Goal: Task Accomplishment & Management: Manage account settings

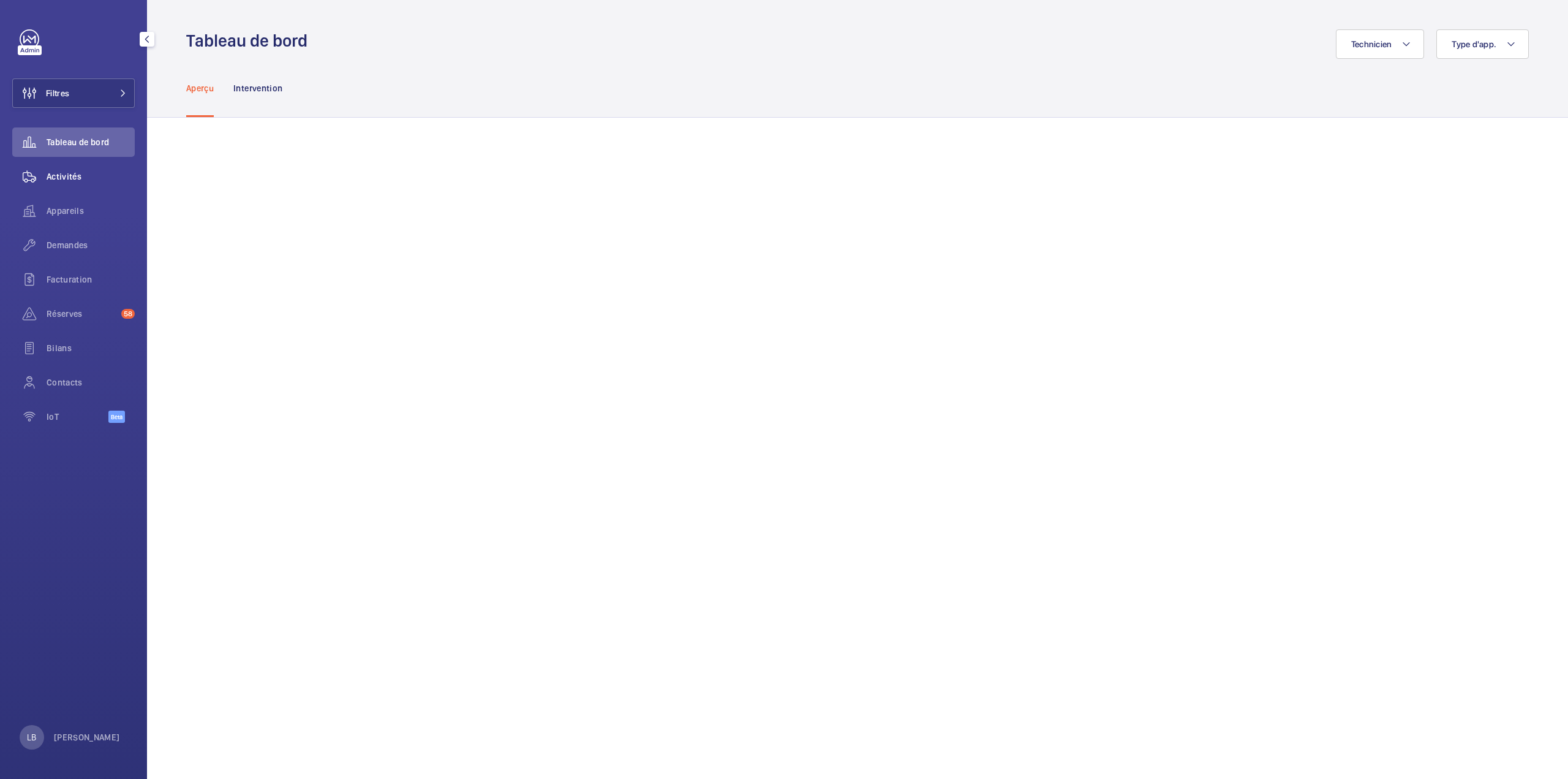
click at [65, 168] on div "Activités" at bounding box center [74, 176] width 122 height 30
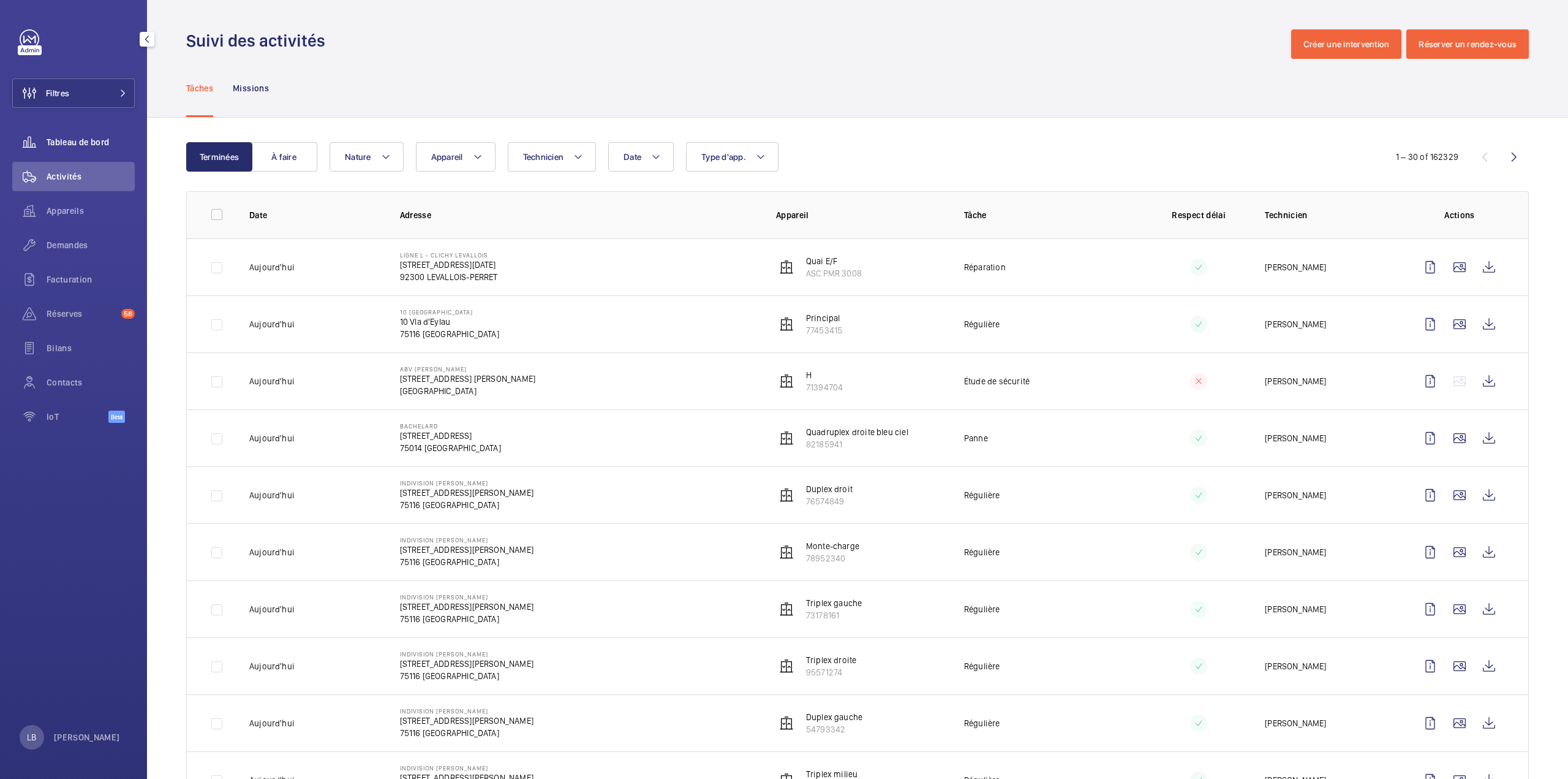
click at [90, 144] on span "Tableau de bord" at bounding box center [91, 142] width 88 height 12
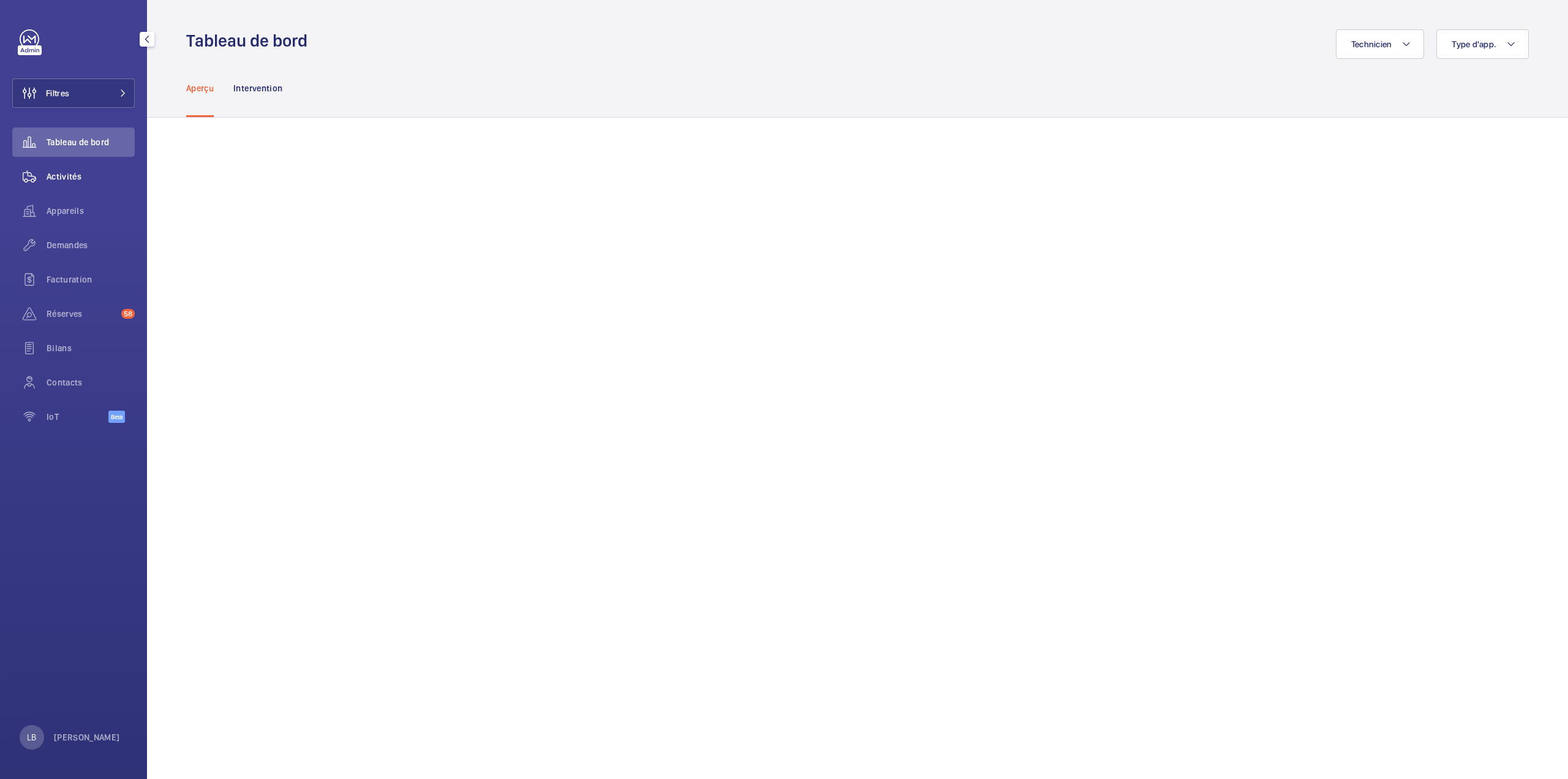
click at [78, 184] on div "Activités" at bounding box center [74, 176] width 122 height 30
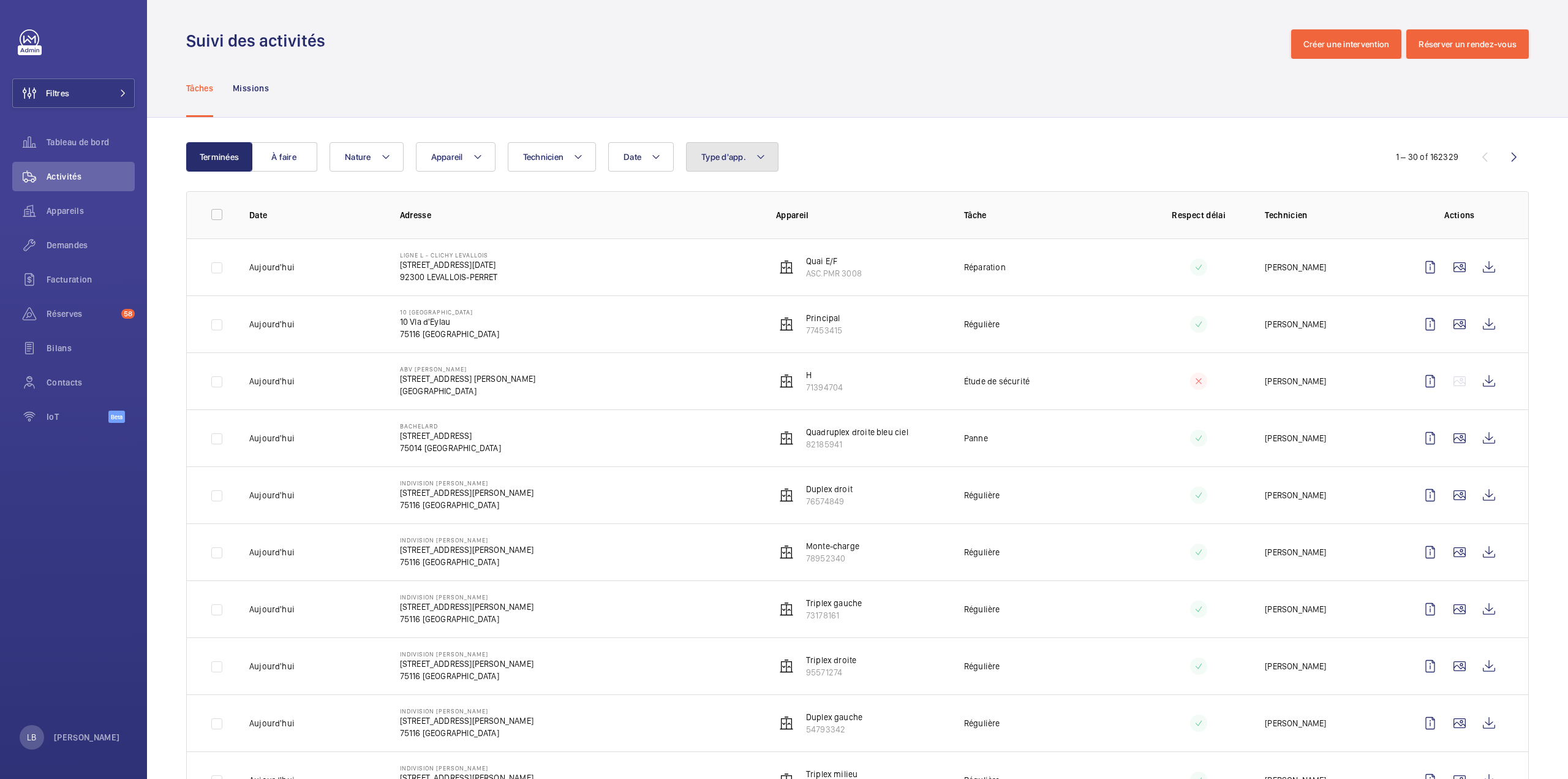
click at [741, 150] on button "Type d'app." at bounding box center [732, 157] width 93 height 30
click at [704, 327] on label "Sécurité incendie" at bounding box center [793, 328] width 213 height 30
click at [704, 327] on input "Sécurité incendie" at bounding box center [704, 329] width 25 height 25
checkbox input "true"
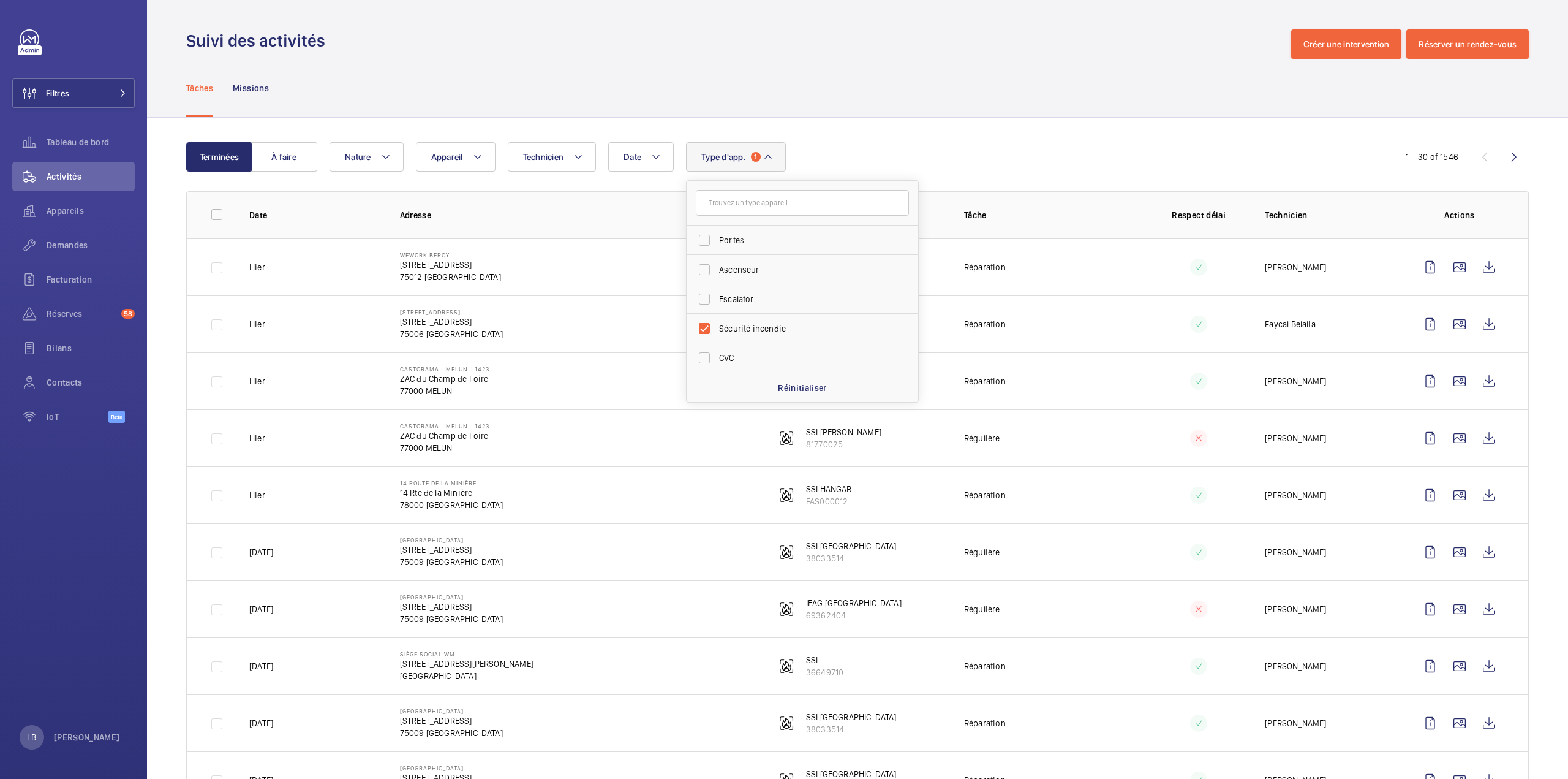
click at [657, 83] on div "Tâches Missions" at bounding box center [858, 88] width 1343 height 58
click at [77, 247] on span "Demandes" at bounding box center [91, 245] width 88 height 12
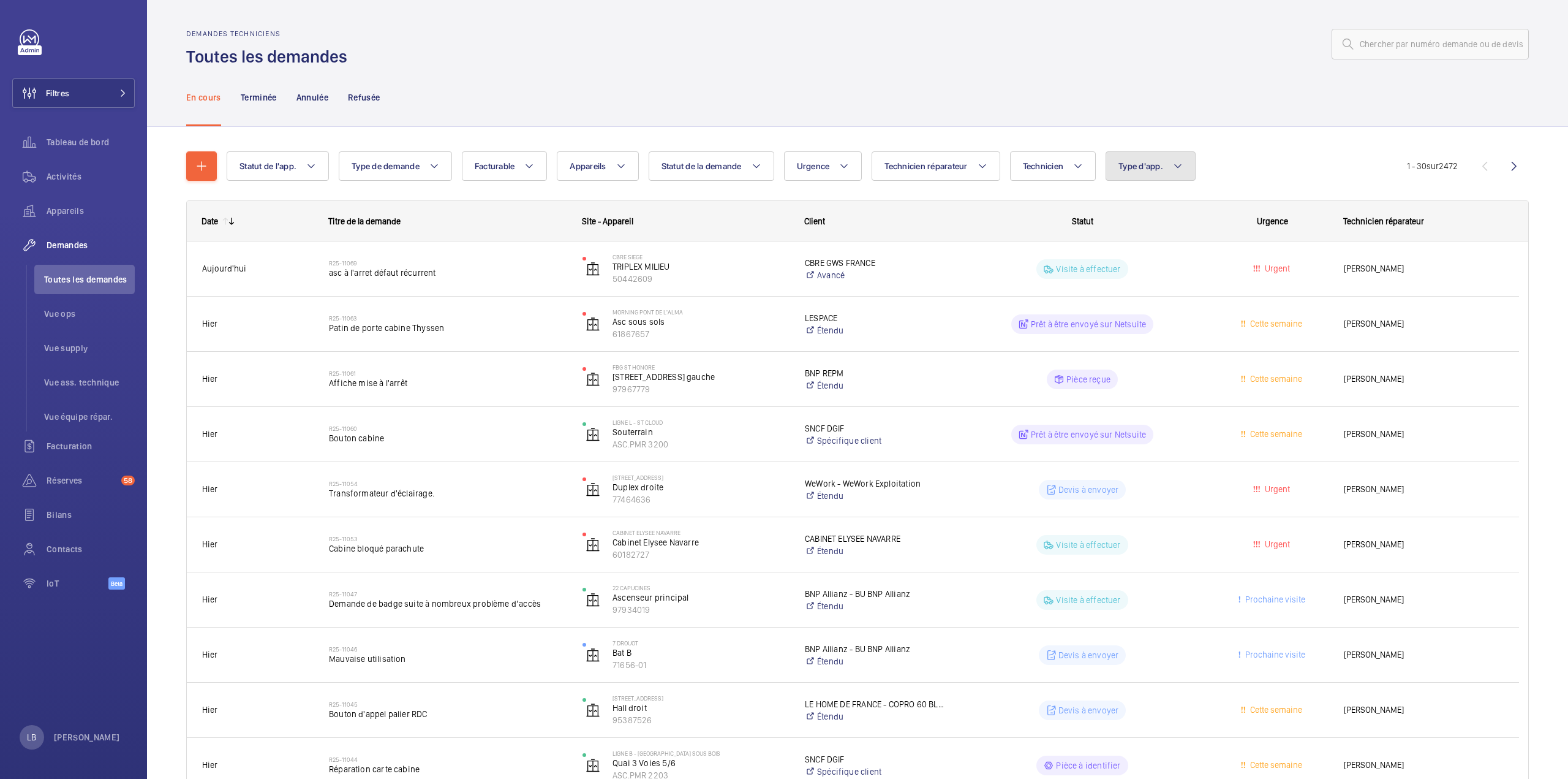
click at [1156, 155] on button "Type d'app." at bounding box center [1150, 166] width 90 height 30
click at [1131, 287] on label "Sécurité incendie" at bounding box center [1213, 292] width 213 height 30
click at [1131, 287] on input "Sécurité incendie" at bounding box center [1124, 292] width 25 height 25
checkbox input "true"
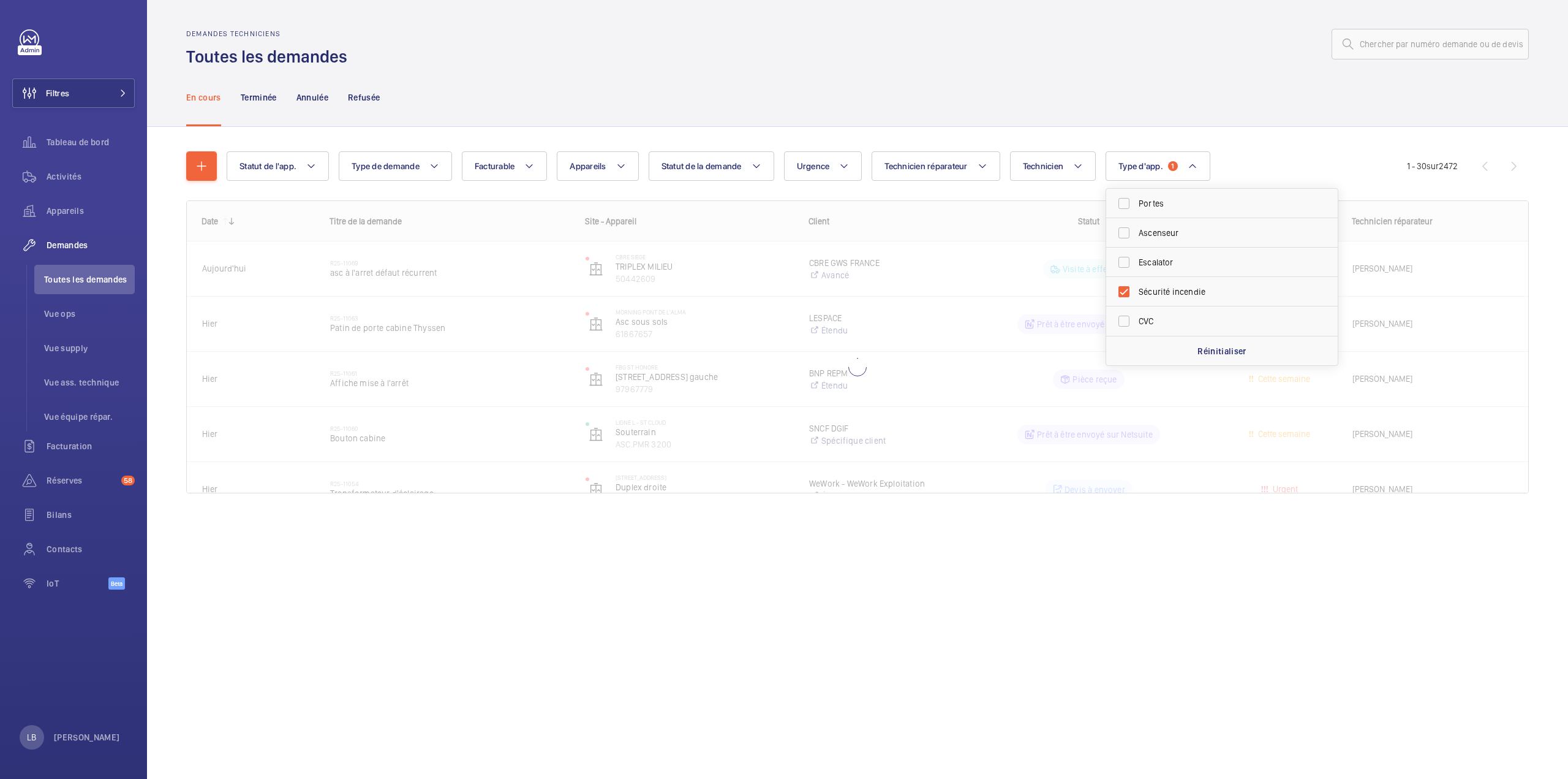
click at [983, 77] on div "En cours Terminée Annulée Refusée" at bounding box center [858, 97] width 1343 height 58
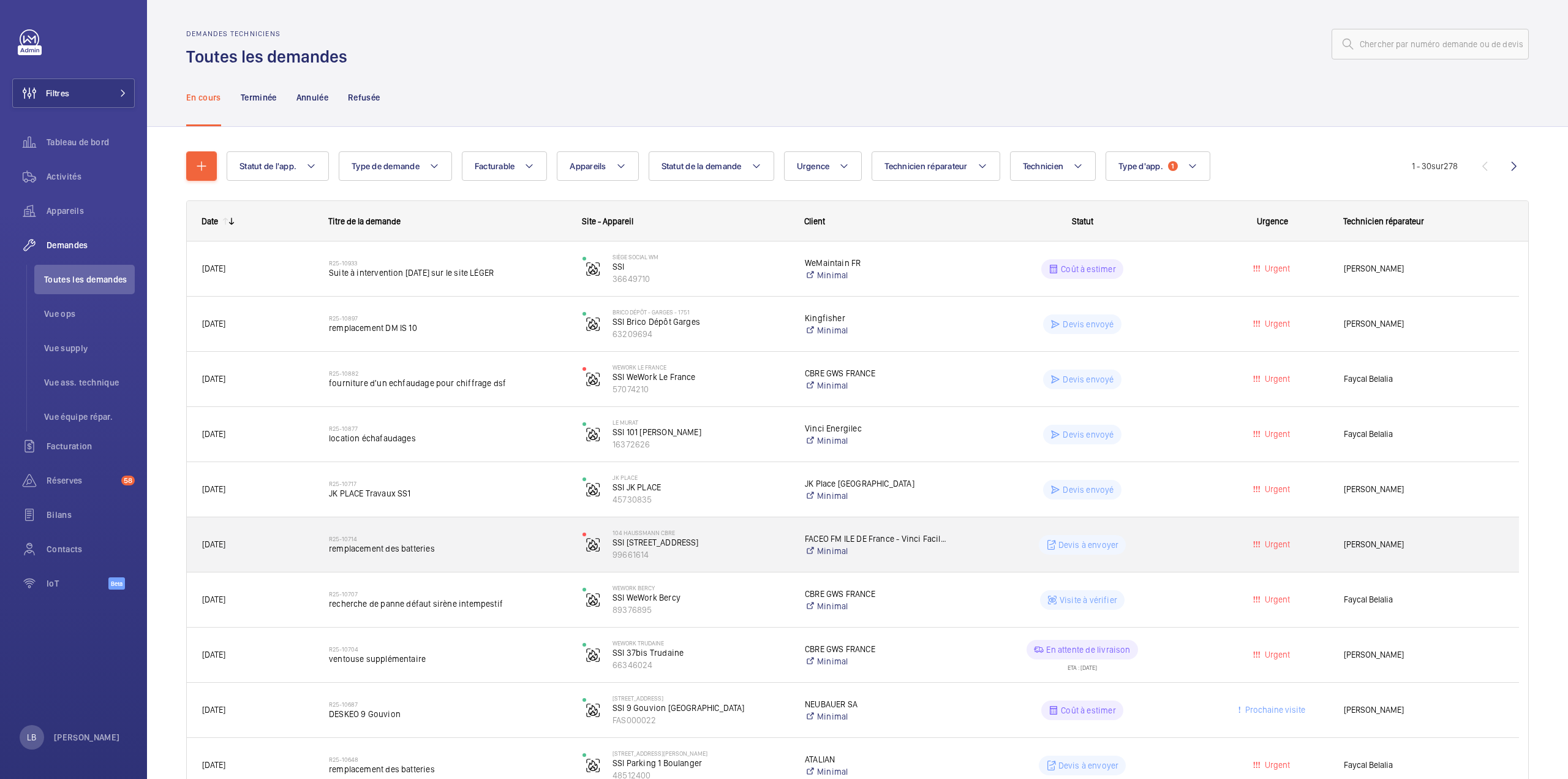
click at [1002, 545] on wm-front-pills-cell "Devis à envoyer" at bounding box center [1082, 545] width 238 height 20
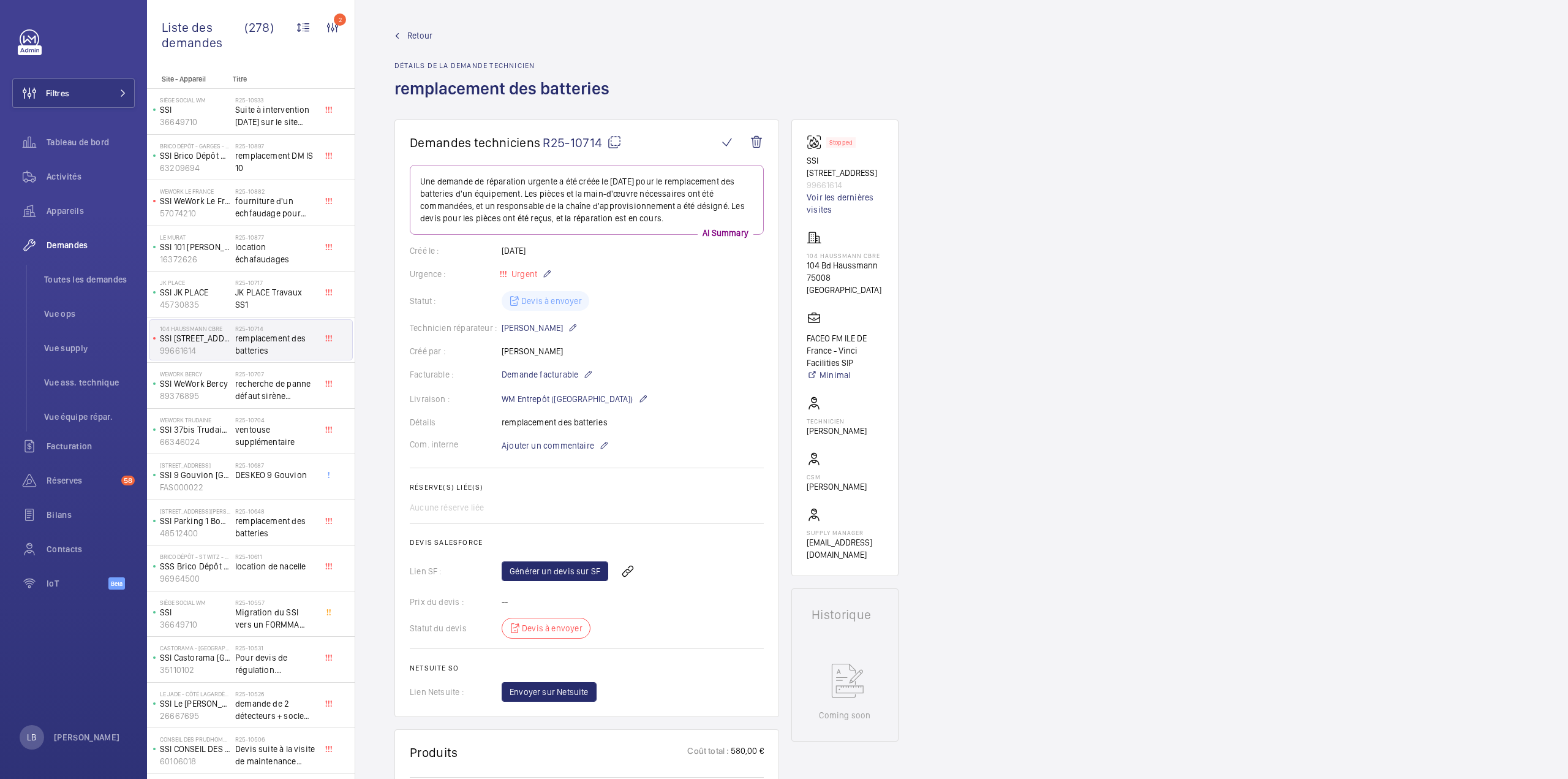
click at [427, 34] on span "Retour" at bounding box center [420, 36] width 25 height 12
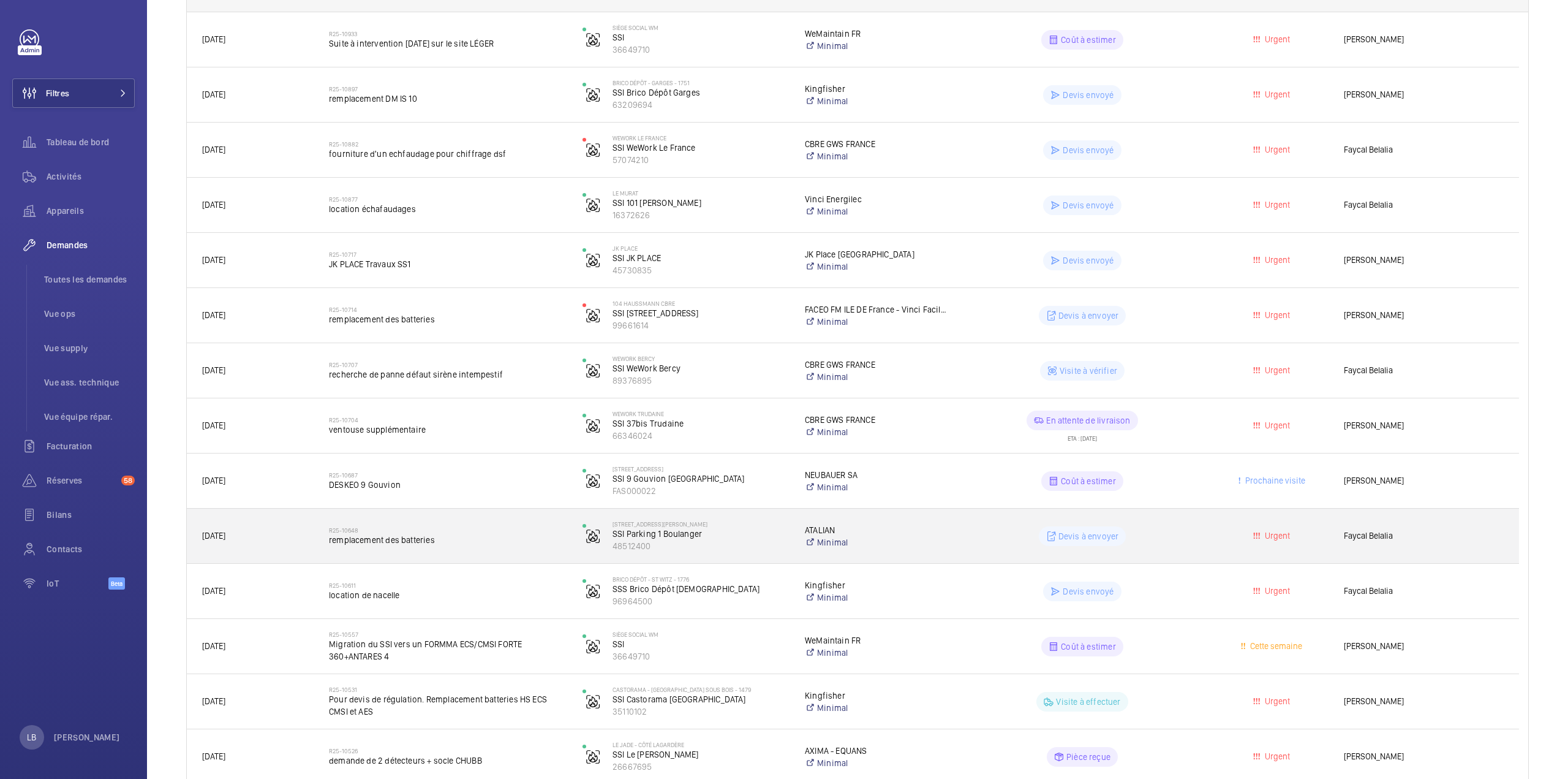
scroll to position [245, 0]
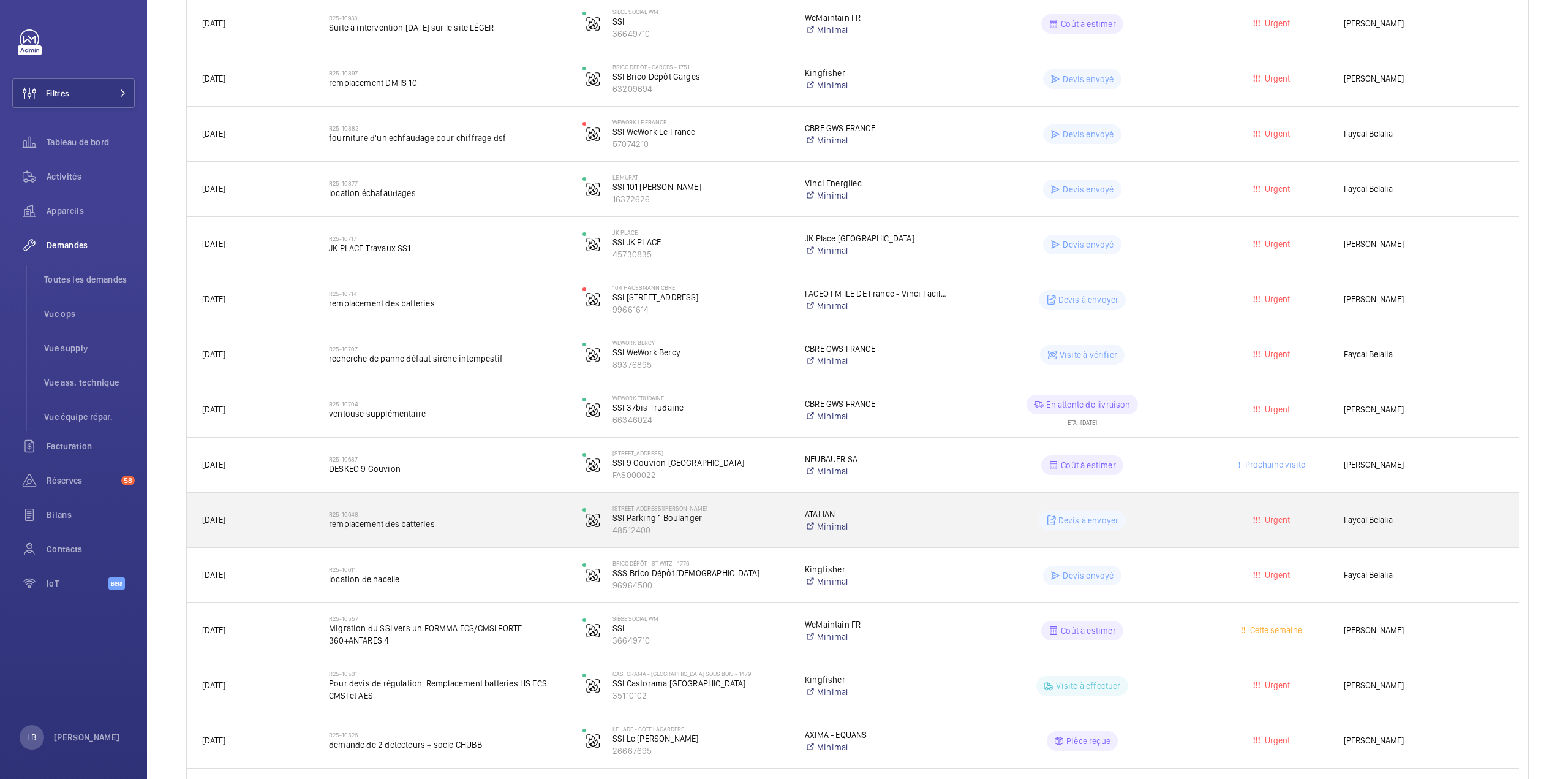
click at [1184, 523] on wm-front-pills-cell "Devis à envoyer" at bounding box center [1082, 520] width 238 height 20
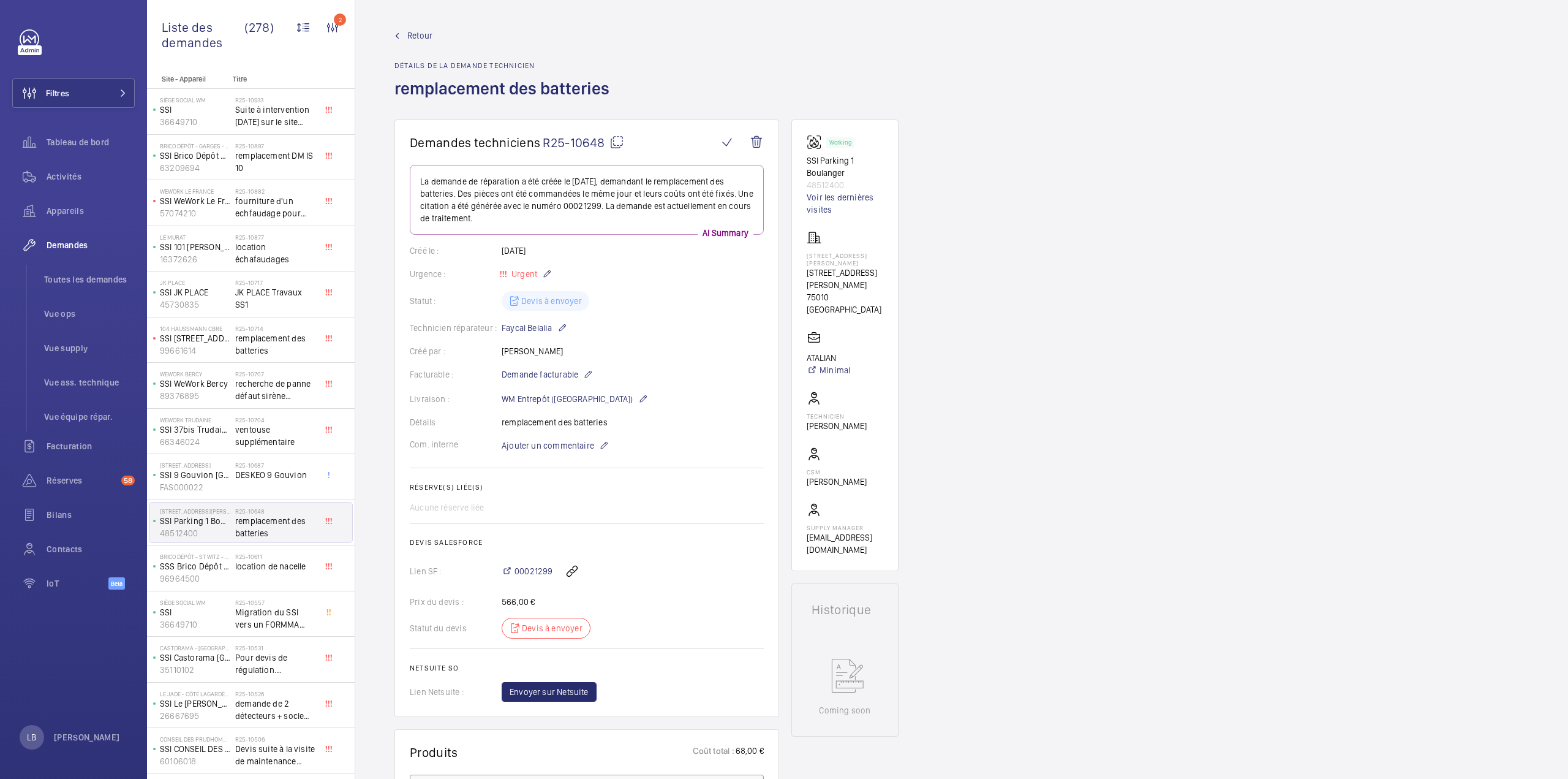
click at [410, 36] on span "Retour" at bounding box center [420, 36] width 25 height 12
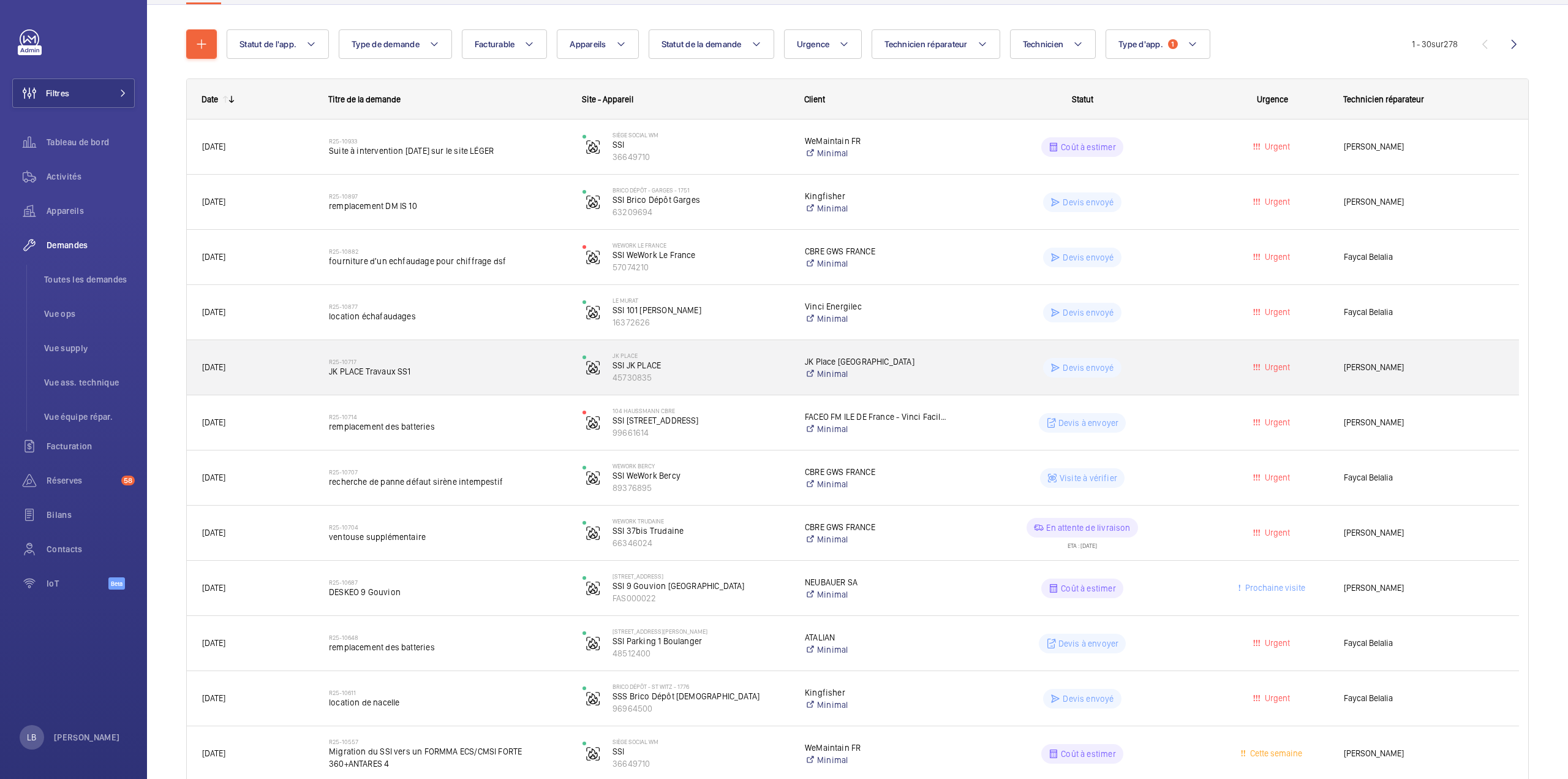
scroll to position [122, 0]
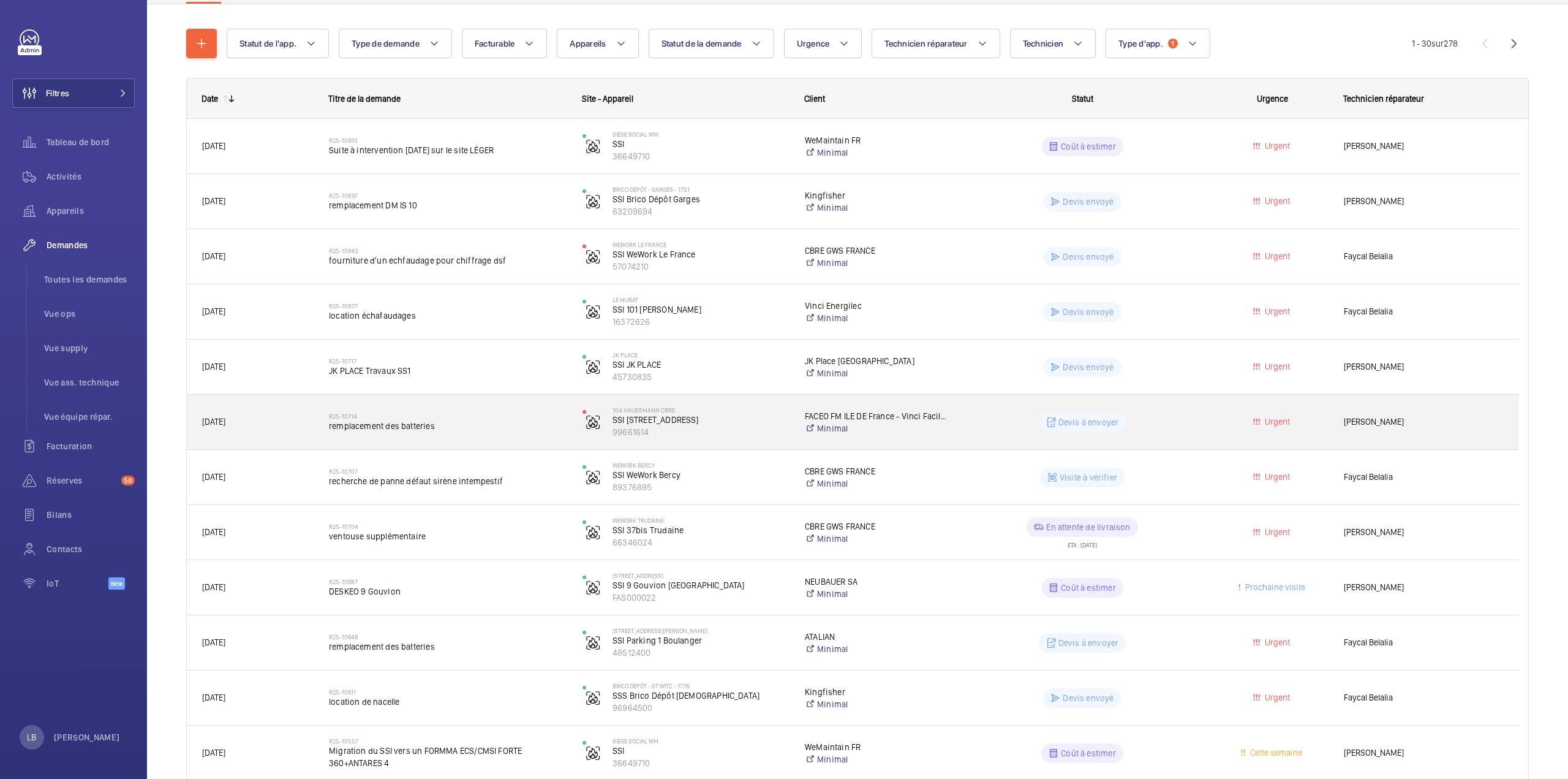
click at [1213, 421] on div "Urgent" at bounding box center [1265, 422] width 126 height 39
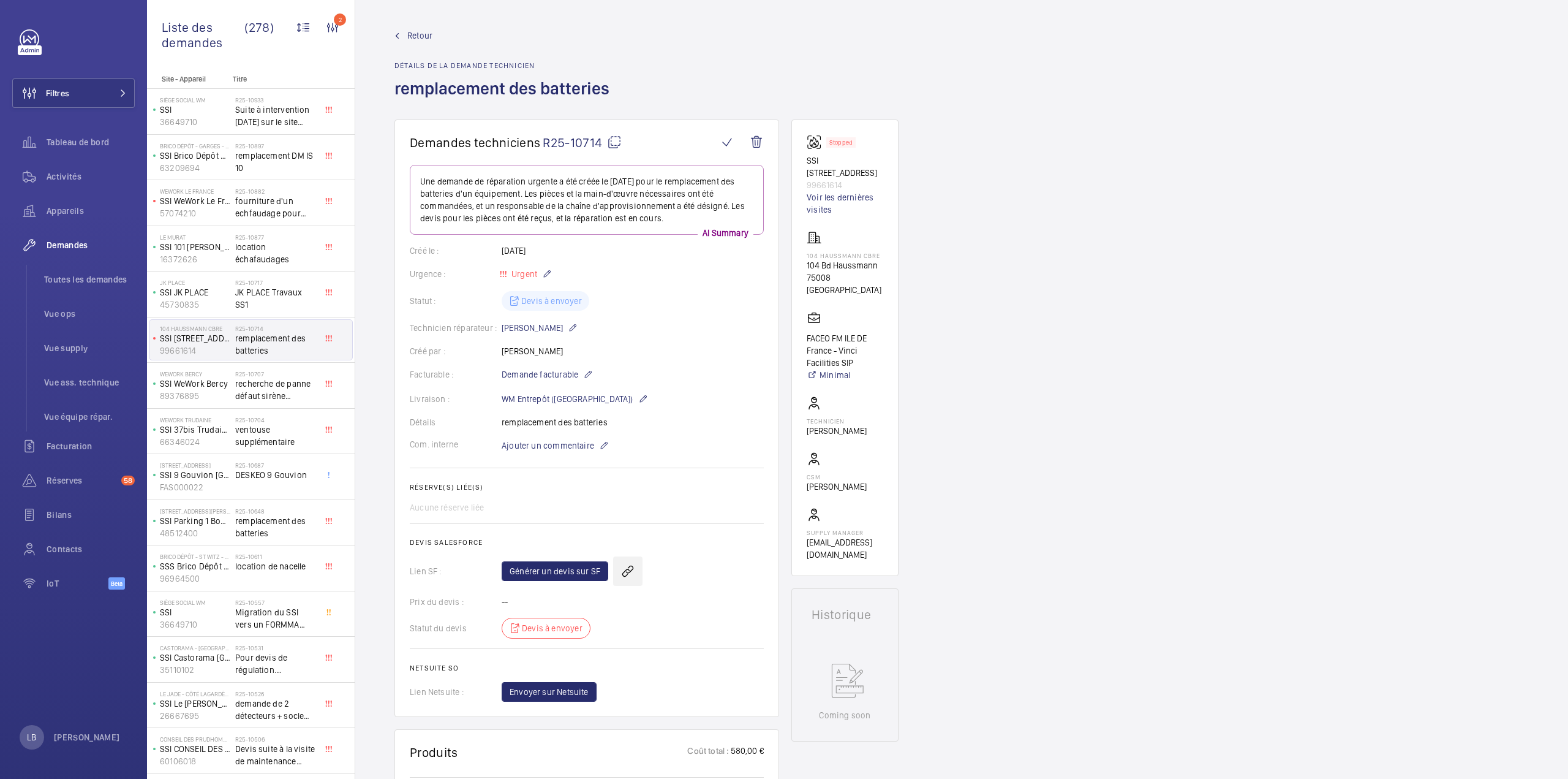
click at [626, 568] on wm-front-icon-button at bounding box center [627, 571] width 30 height 30
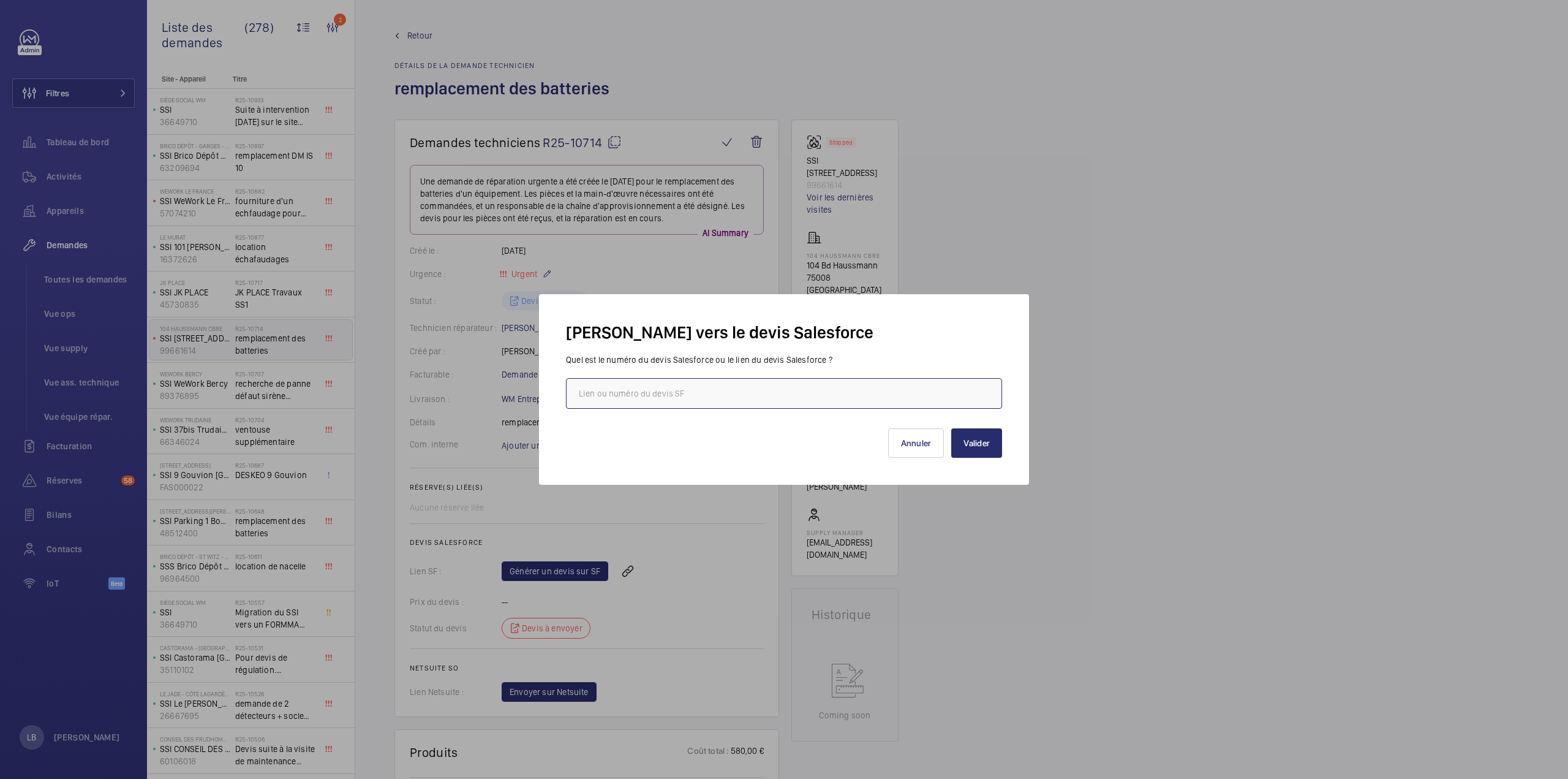
click at [720, 388] on input "text" at bounding box center [784, 393] width 436 height 31
paste input "[URL][DOMAIN_NAME]"
type input "[URL][DOMAIN_NAME]"
click at [984, 443] on button "Valider" at bounding box center [977, 443] width 51 height 30
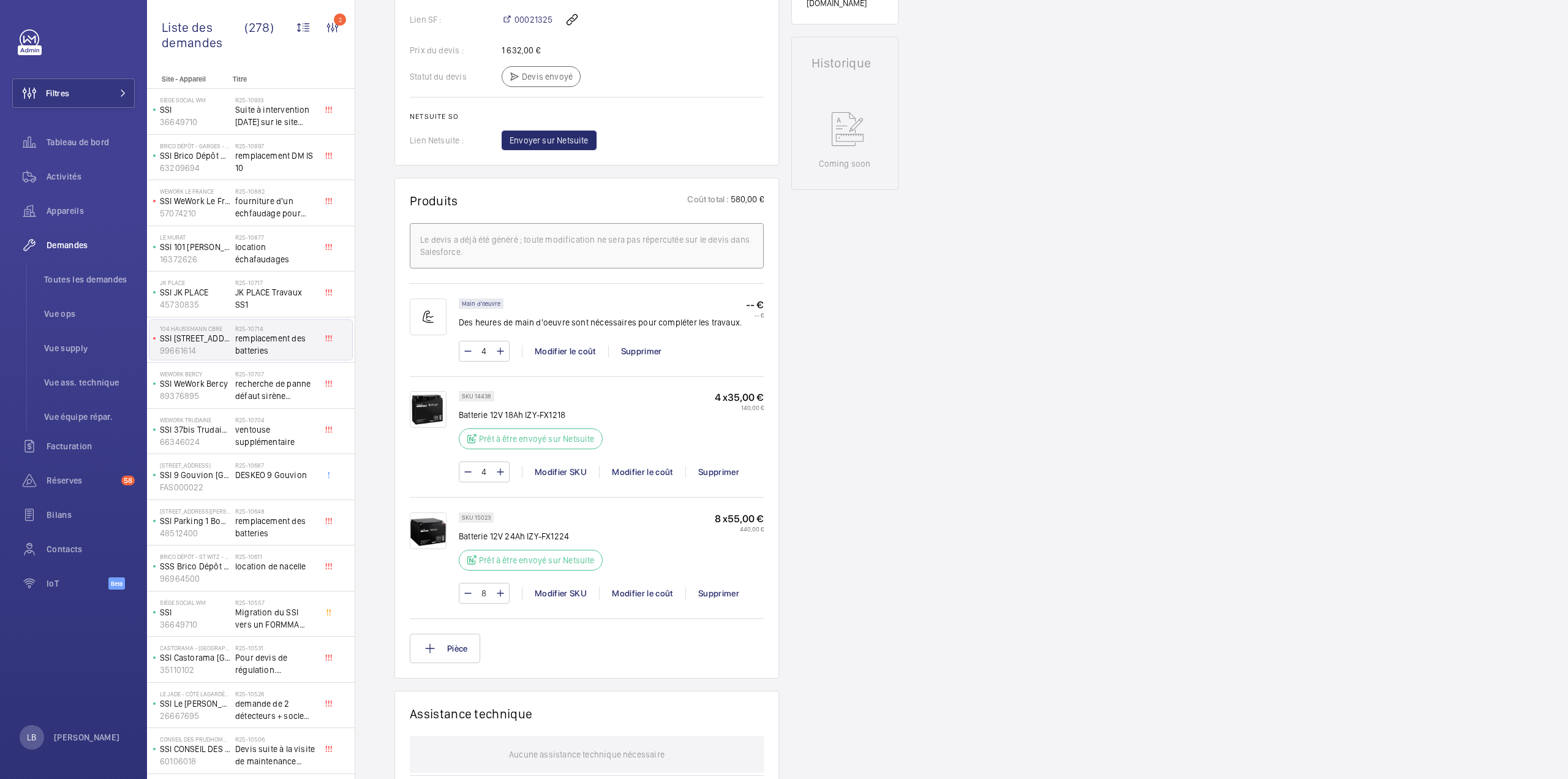
scroll to position [122, 0]
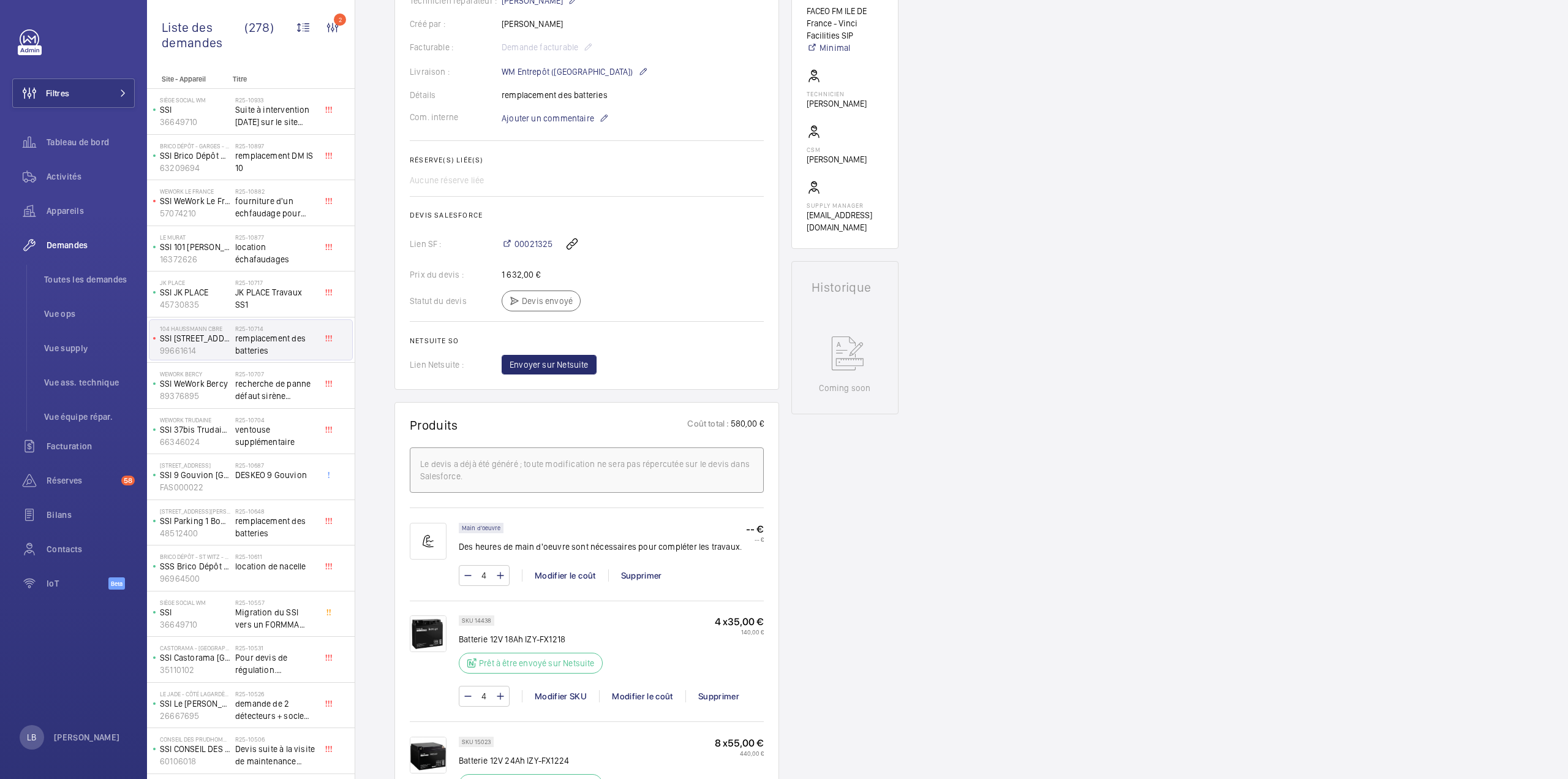
scroll to position [0, 0]
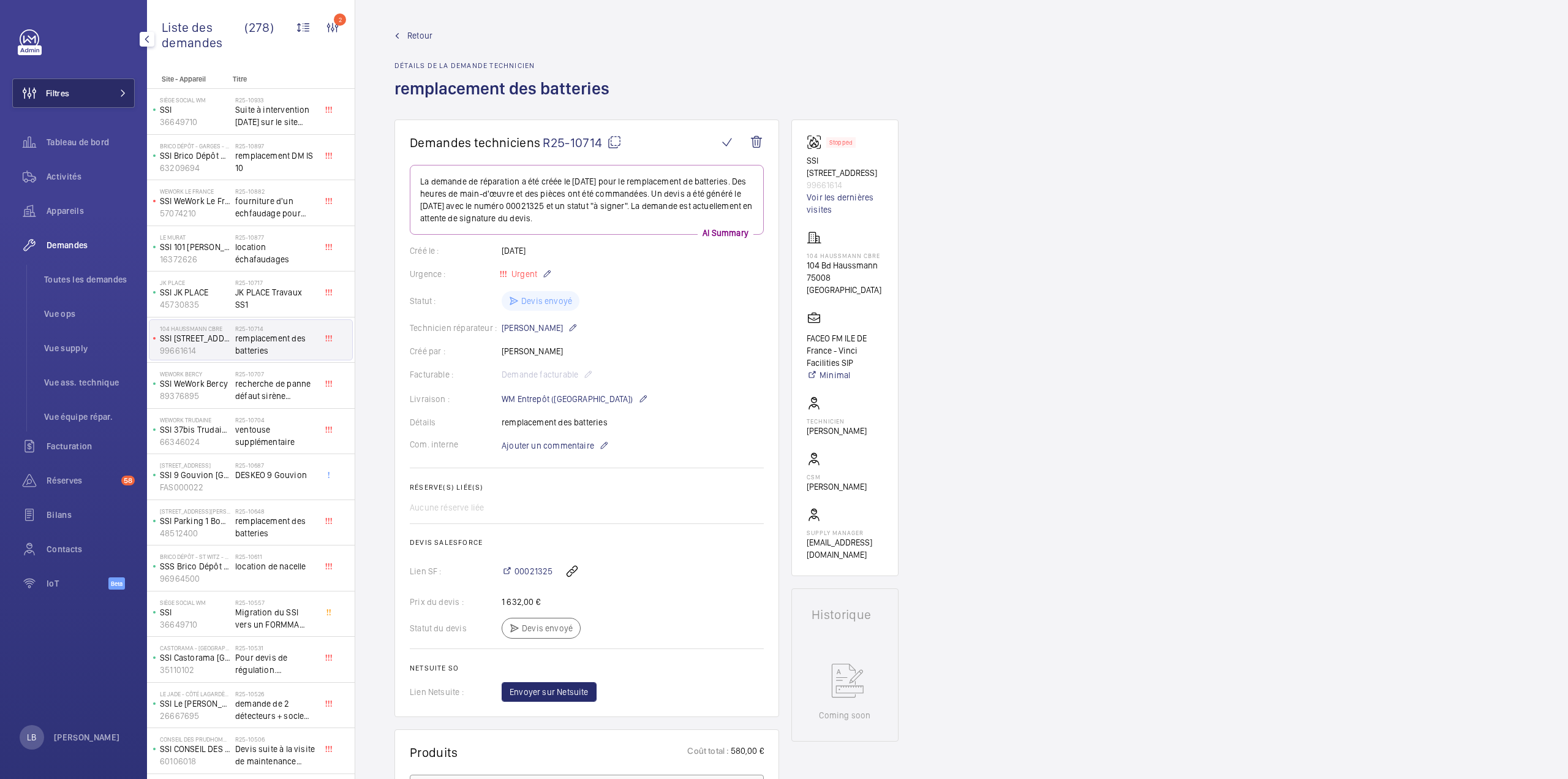
click at [119, 83] on button "Filtres" at bounding box center [74, 93] width 122 height 30
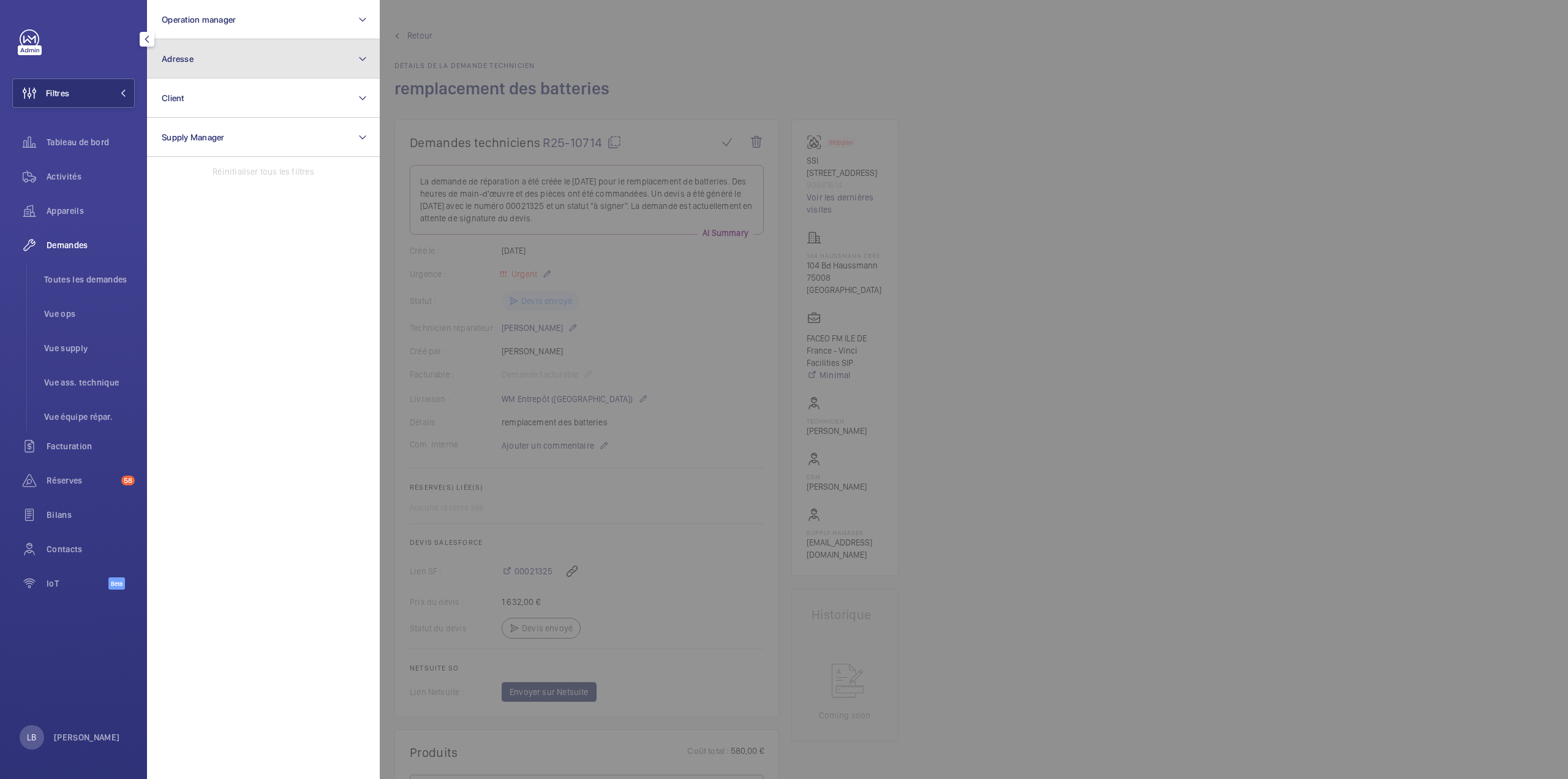
click at [201, 56] on button "Adresse" at bounding box center [263, 58] width 233 height 39
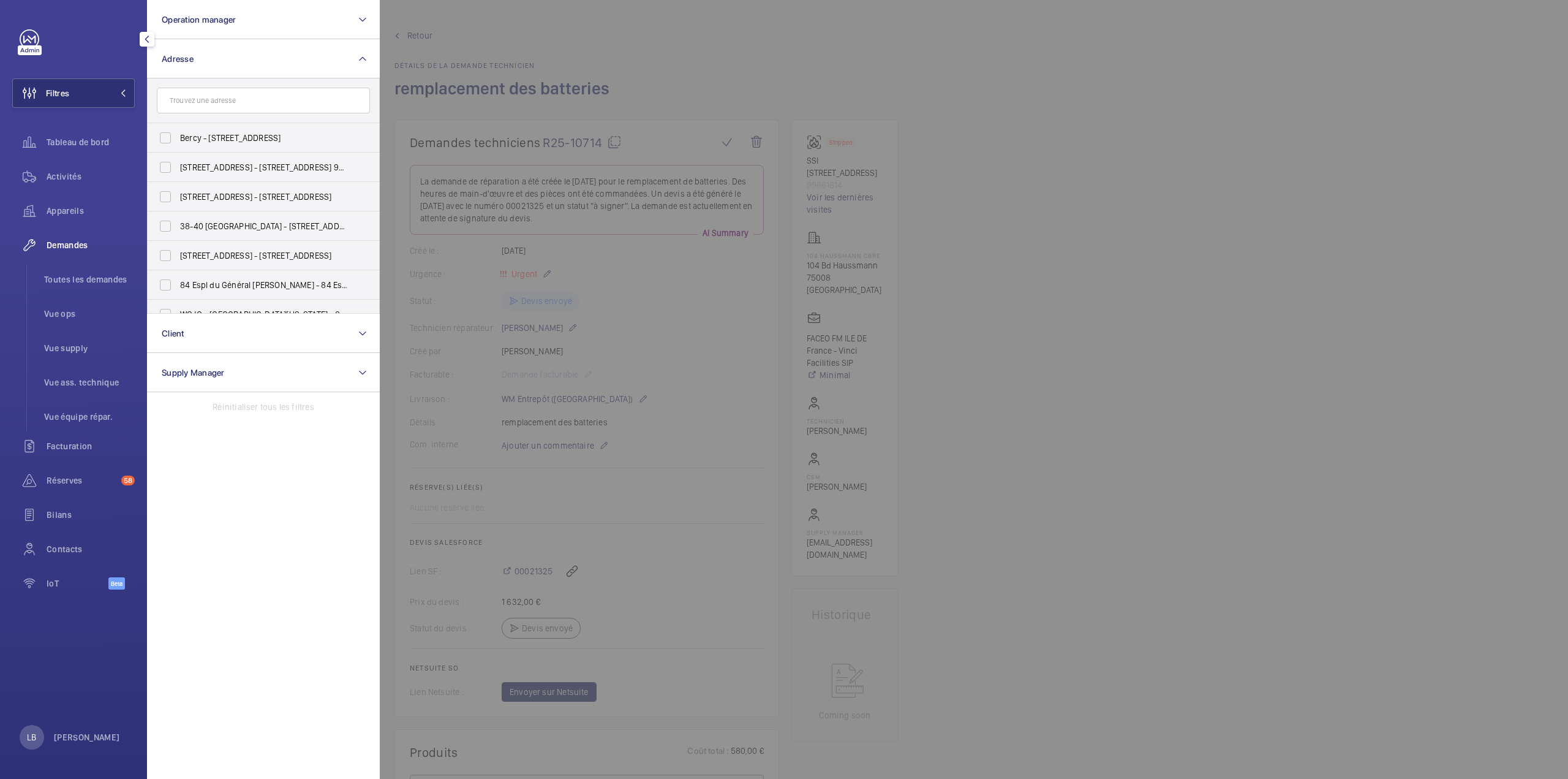
click at [228, 104] on input "text" at bounding box center [263, 100] width 213 height 25
type input "casto"
click at [169, 182] on label "Casto rama - LES ULIS - [DATE] Av. de l'Océanie, LES ULIS 91940" at bounding box center [254, 181] width 213 height 30
click at [169, 182] on input "Casto rama - LES ULIS - [DATE] Av. de l'Océanie, LES ULIS 91940" at bounding box center [166, 181] width 25 height 25
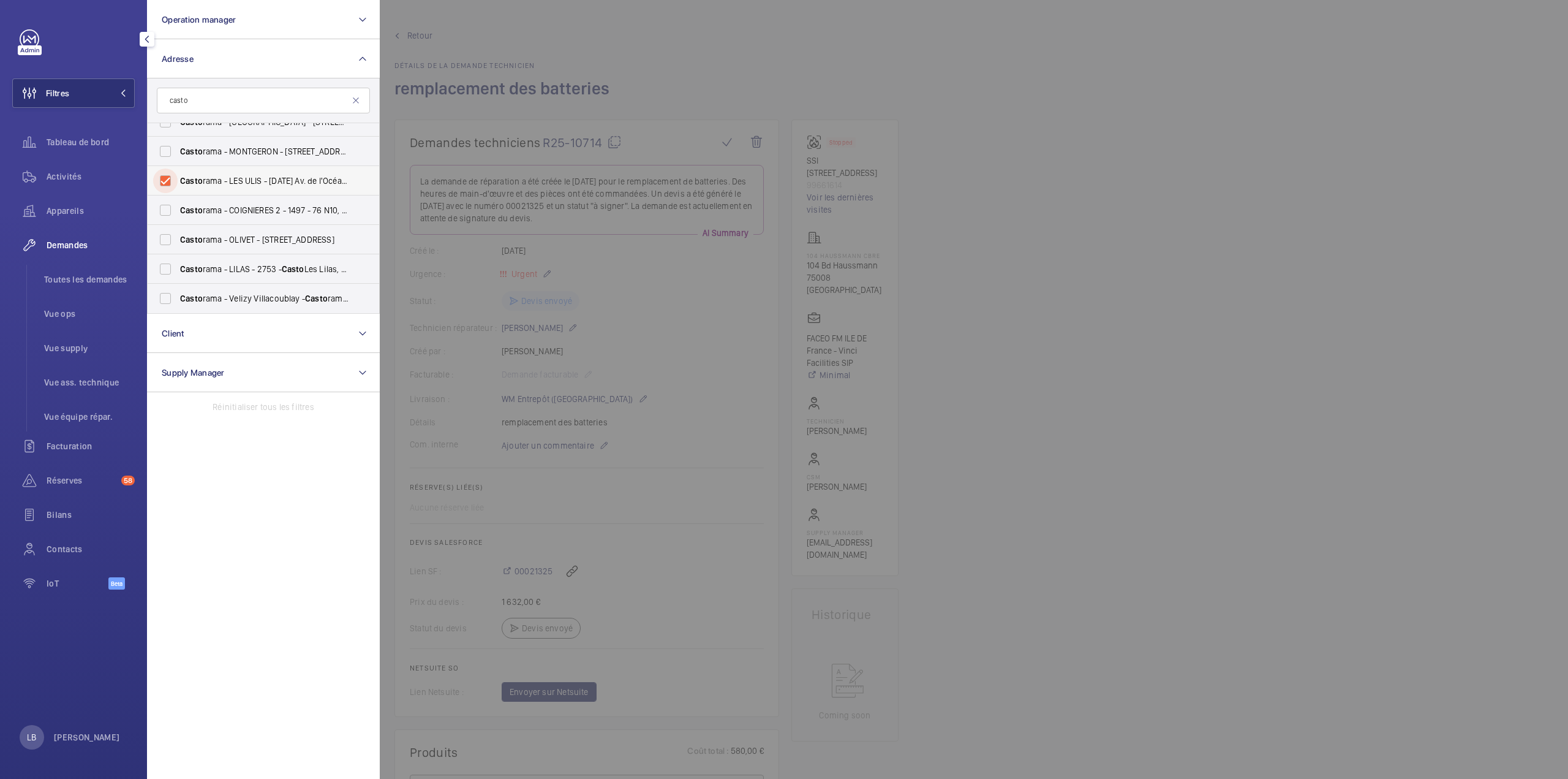
checkbox input "true"
click at [74, 175] on span "Activités" at bounding box center [91, 177] width 88 height 12
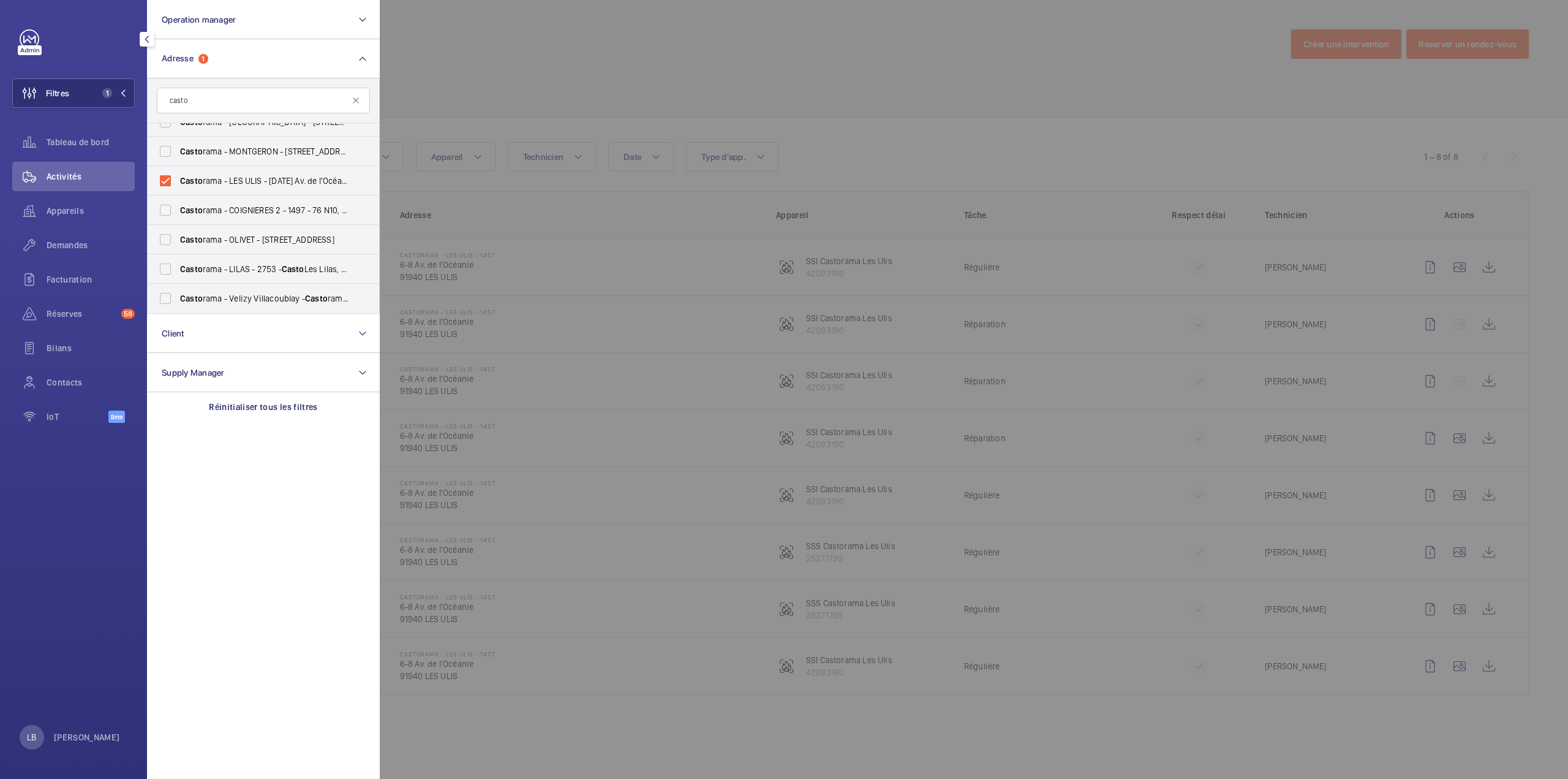
click at [690, 69] on div at bounding box center [1164, 389] width 1568 height 779
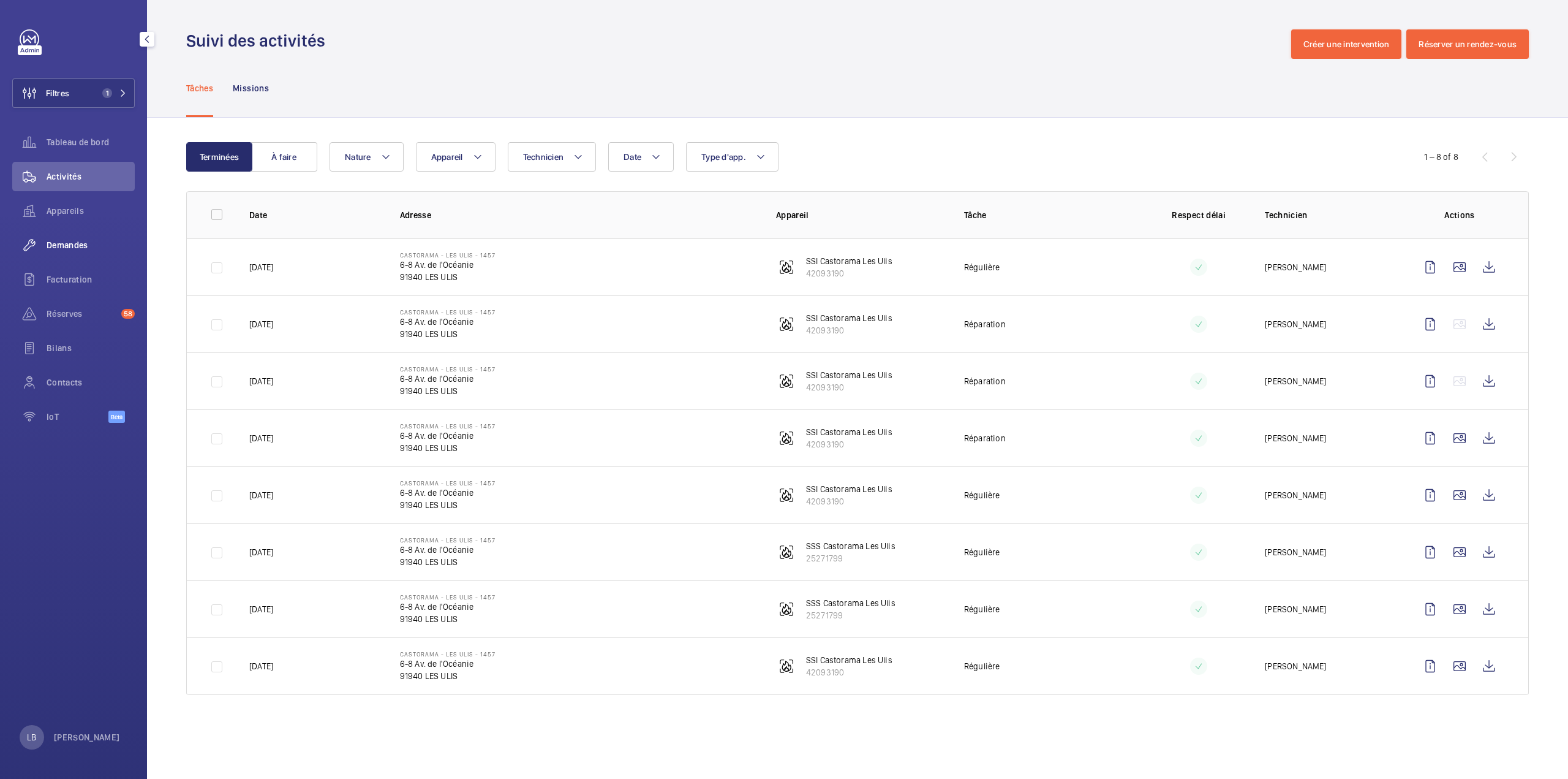
drag, startPoint x: 48, startPoint y: 237, endPoint x: 56, endPoint y: 245, distance: 11.3
click at [48, 237] on div "Demandes" at bounding box center [74, 245] width 122 height 30
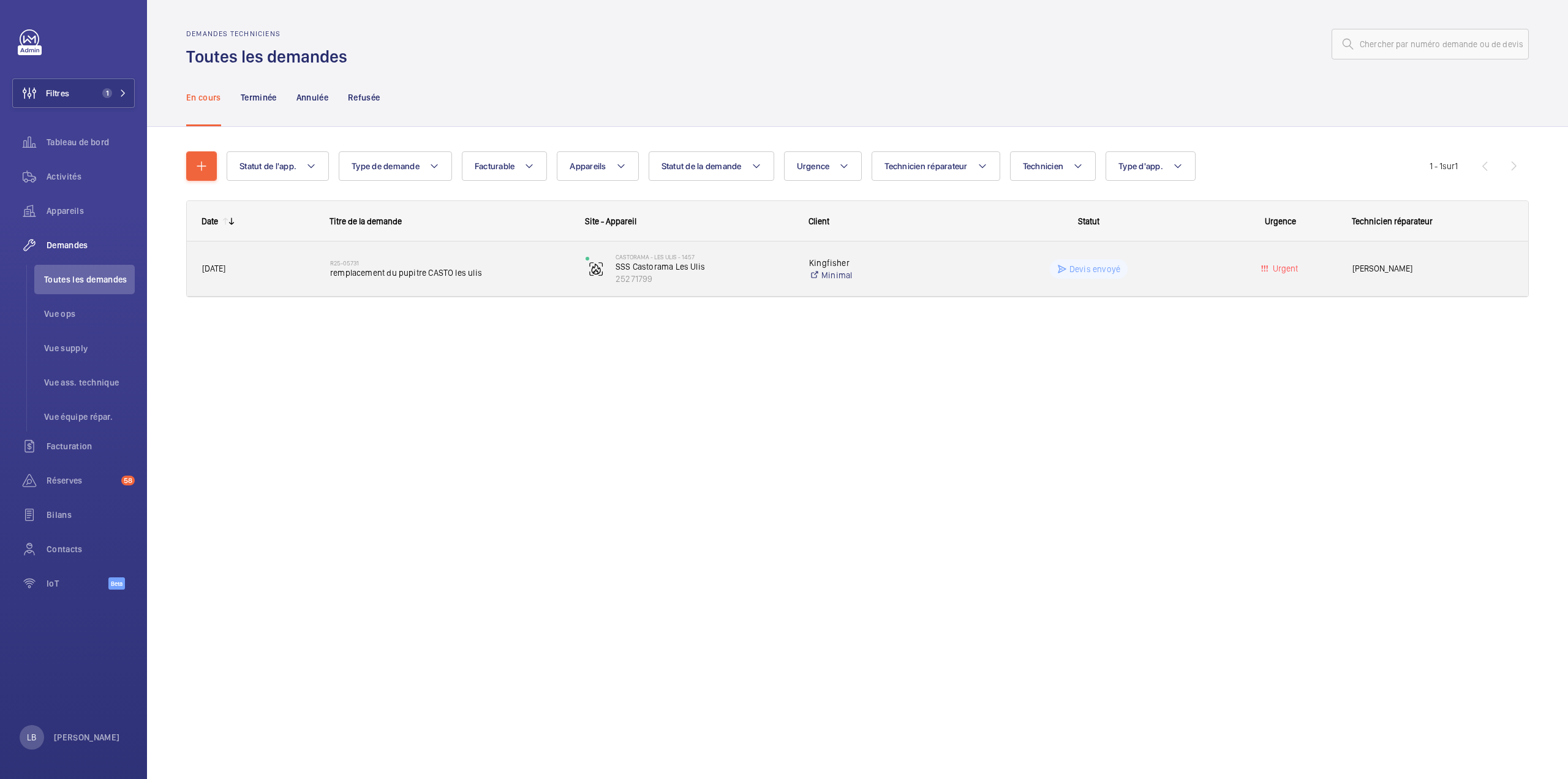
click at [1192, 263] on wm-front-pills-cell "Devis envoyé" at bounding box center [1088, 269] width 240 height 20
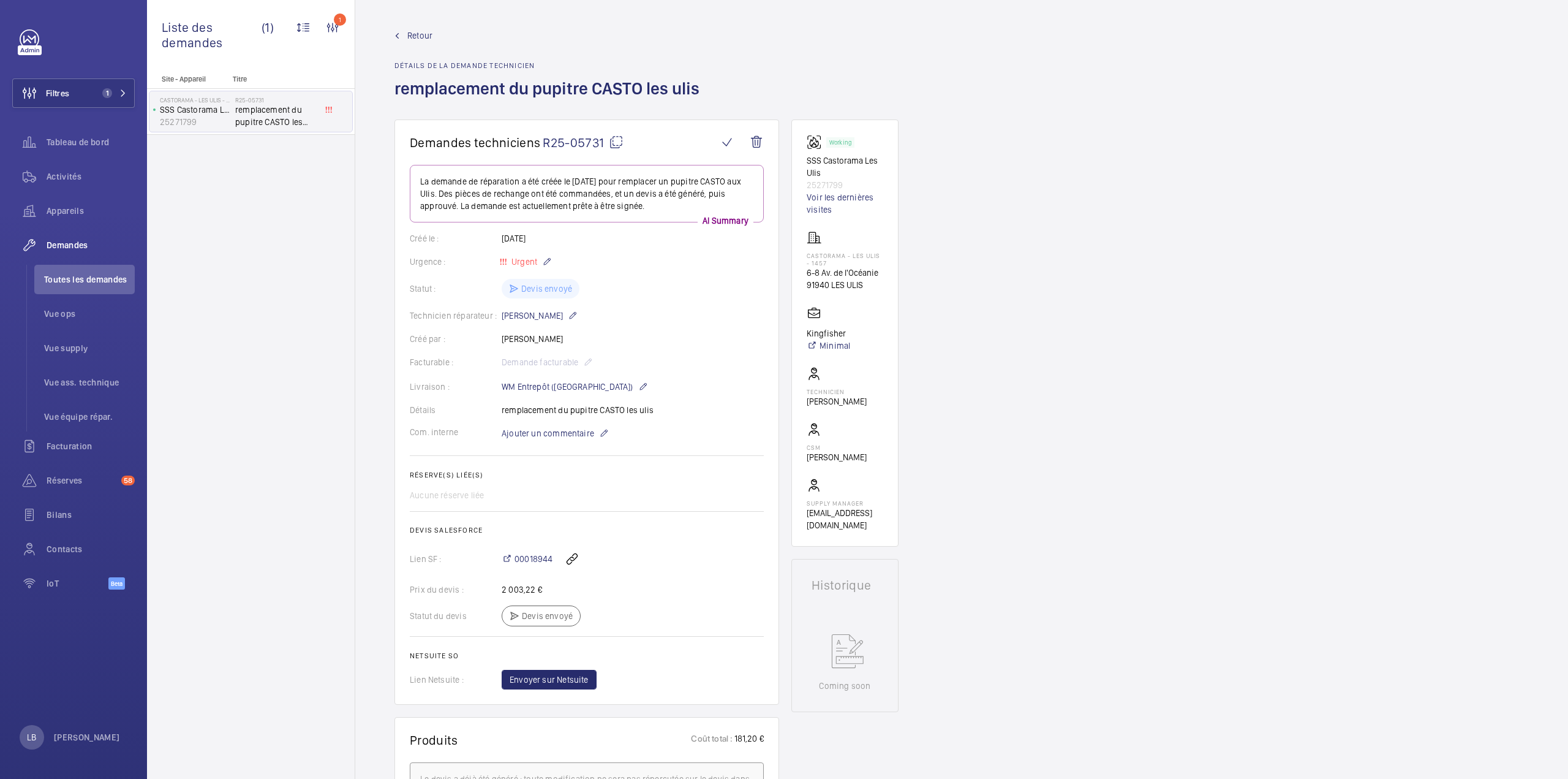
scroll to position [307, 0]
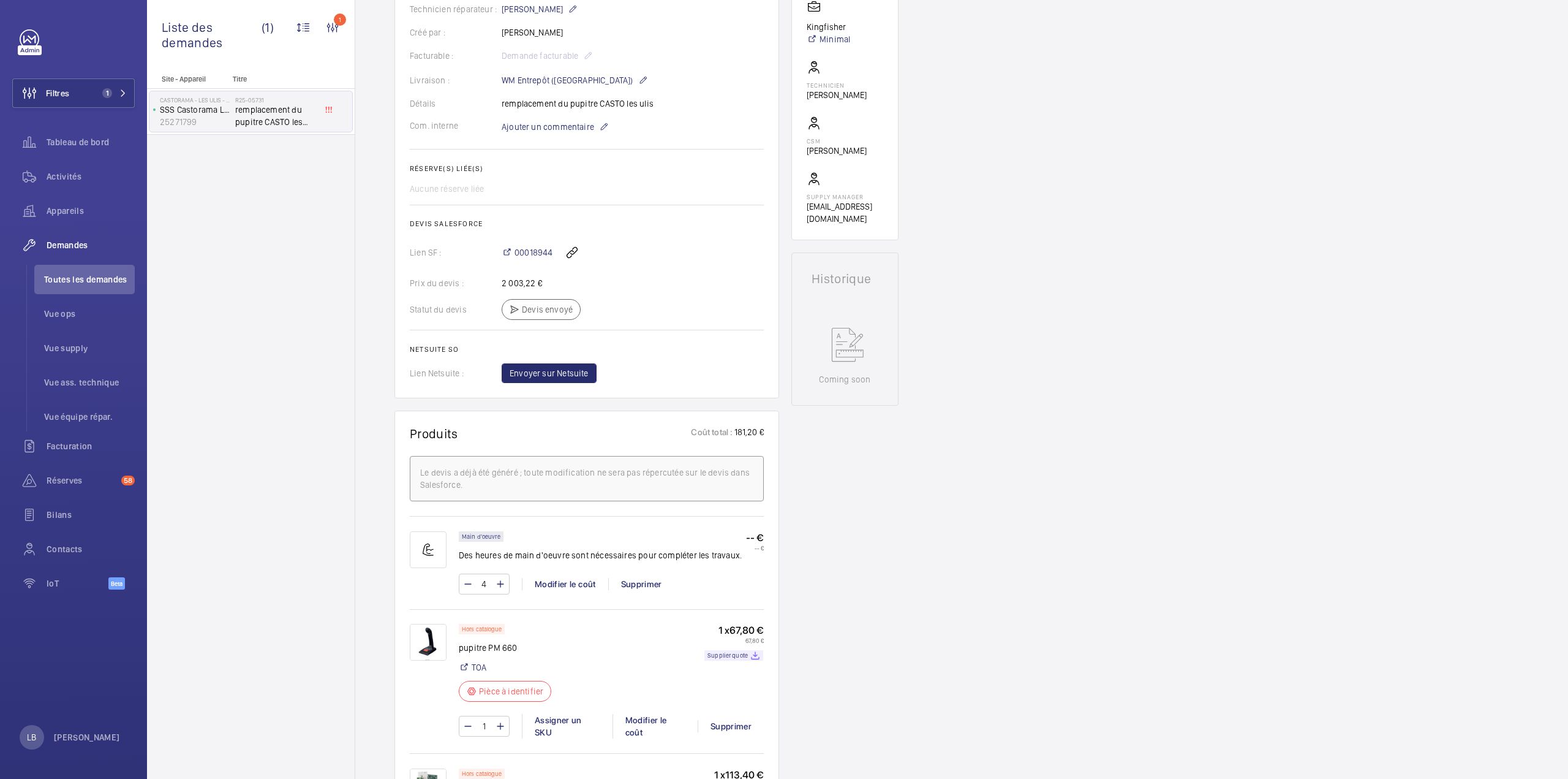
click at [1090, 403] on div "Demandes techniciens R25-05731 La demande de réparation a été créée le [DATE] p…" at bounding box center [961, 633] width 1213 height 1639
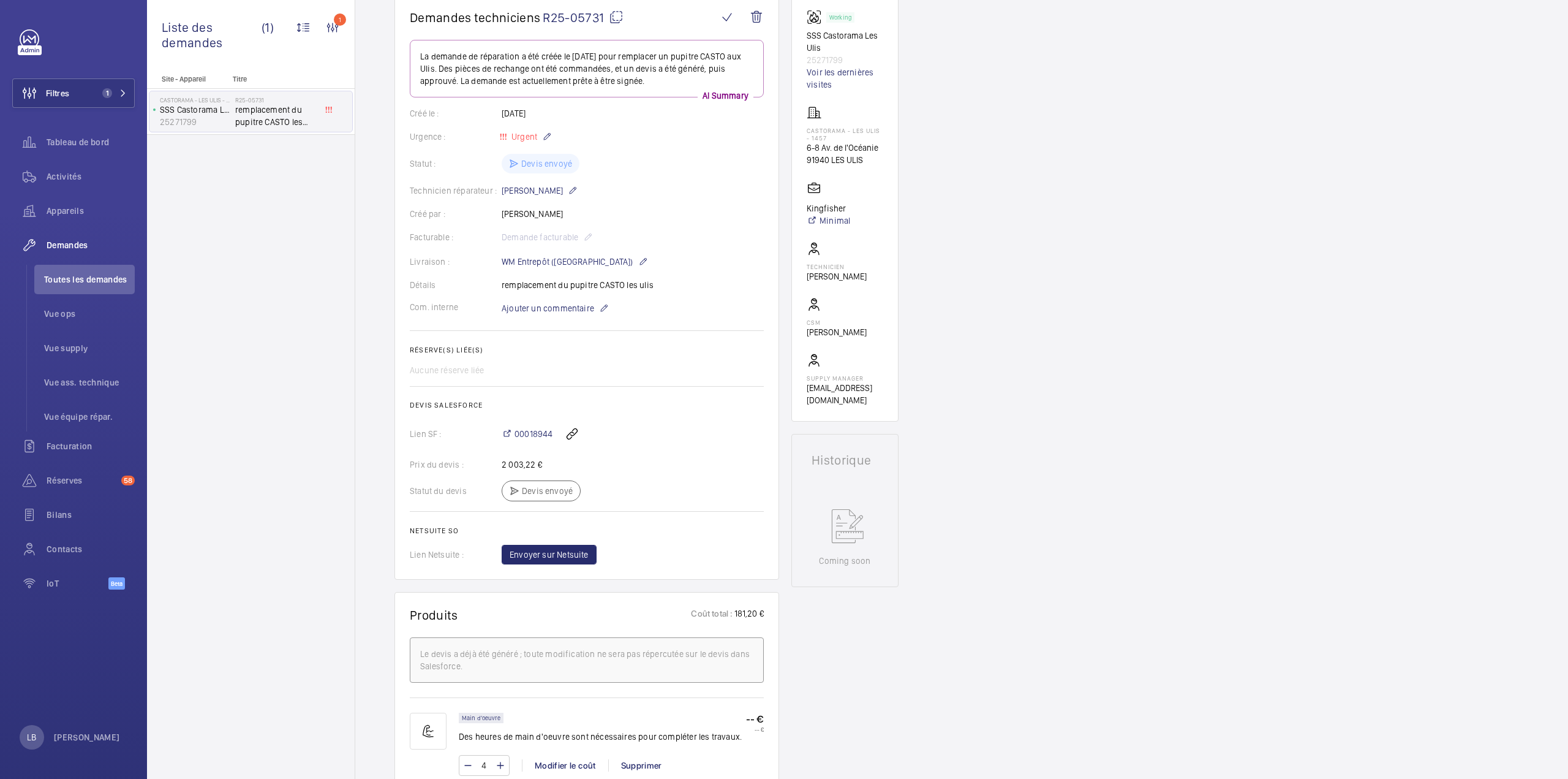
scroll to position [122, 0]
click at [529, 432] on span "00018944" at bounding box center [533, 437] width 38 height 12
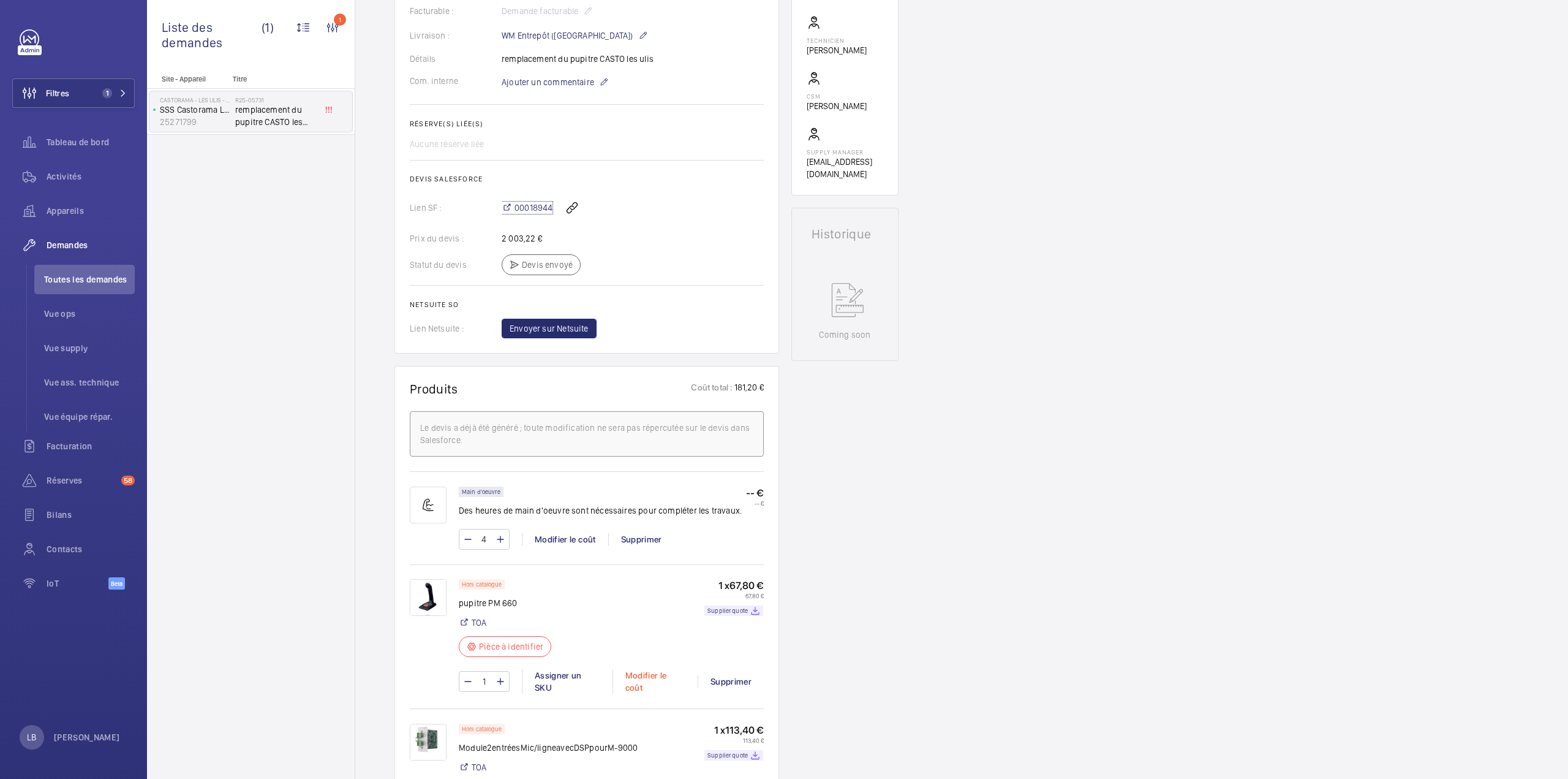
scroll to position [551, 0]
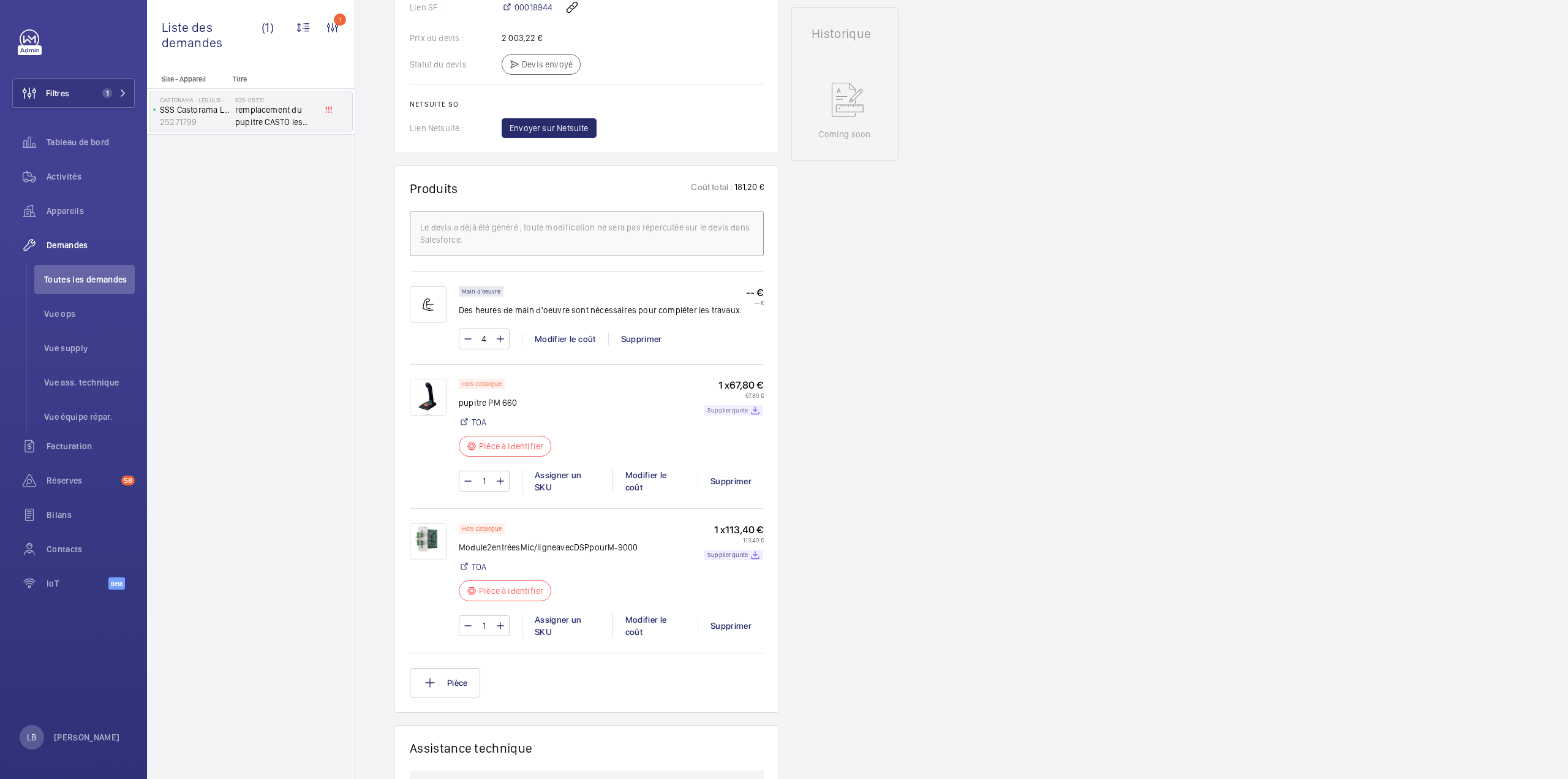
click at [743, 409] on p "Supplier quote" at bounding box center [728, 410] width 41 height 4
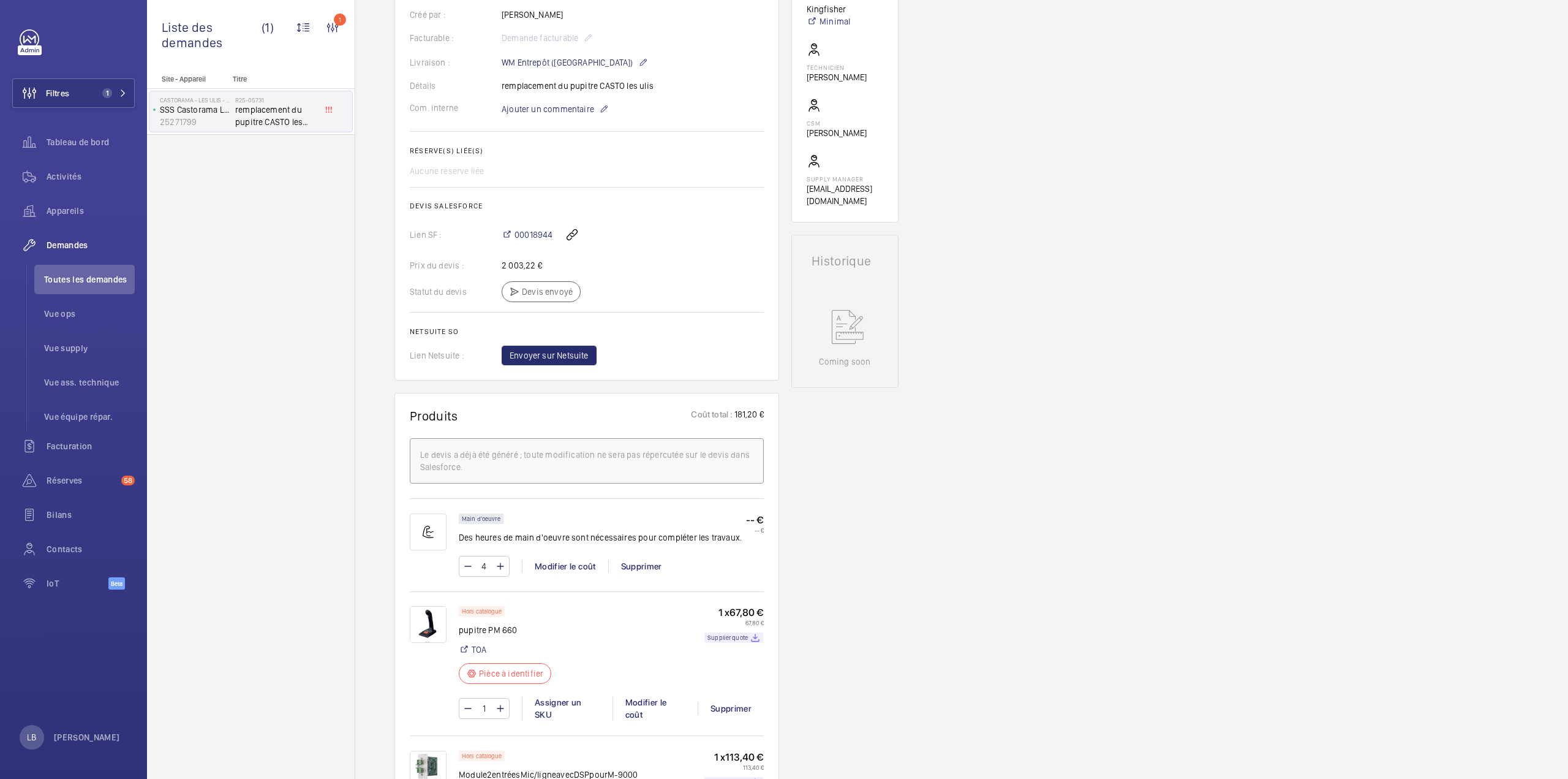
scroll to position [184, 0]
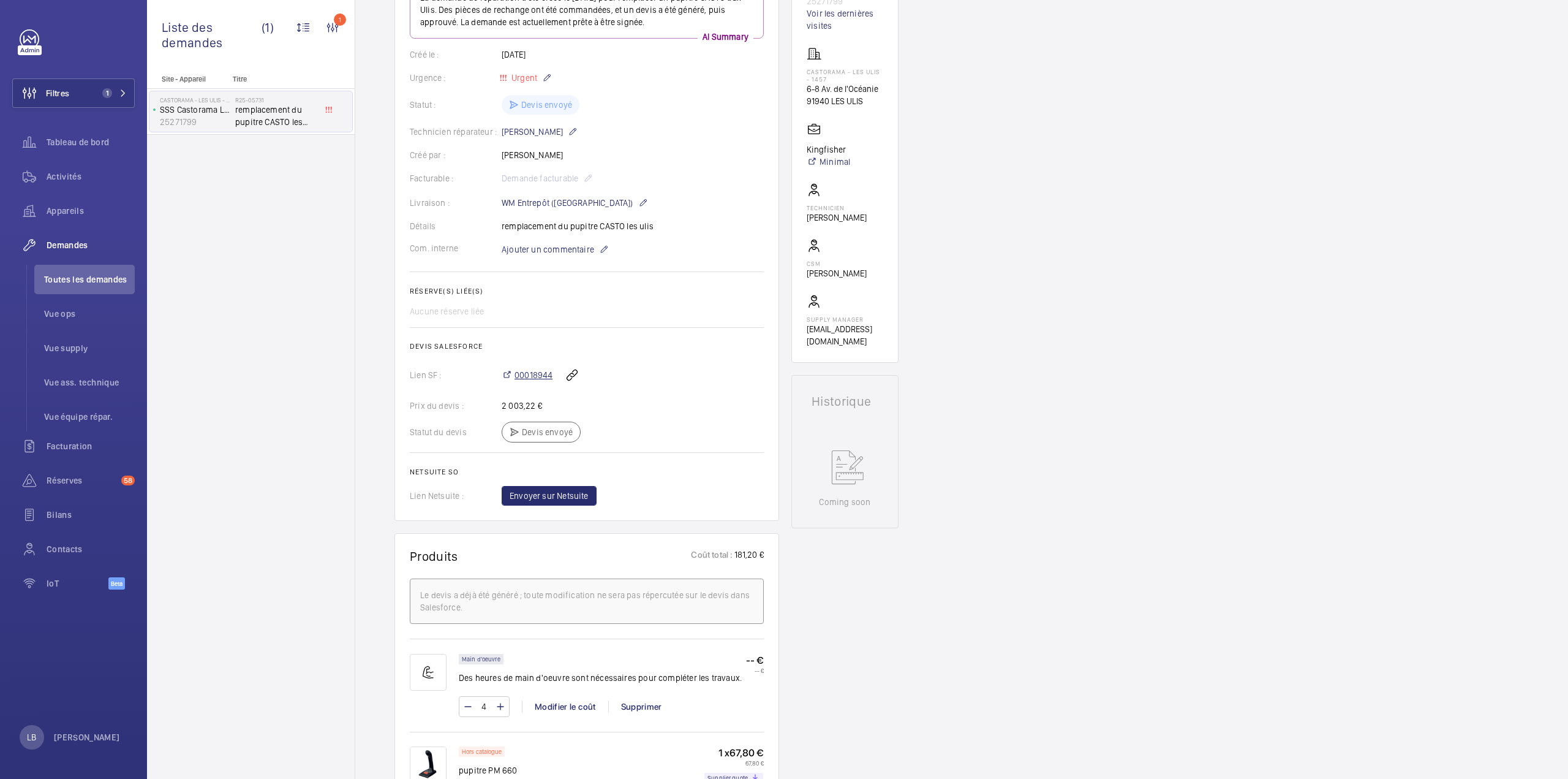
click at [533, 376] on span "00018944" at bounding box center [533, 375] width 38 height 12
